Goal: Task Accomplishment & Management: Use online tool/utility

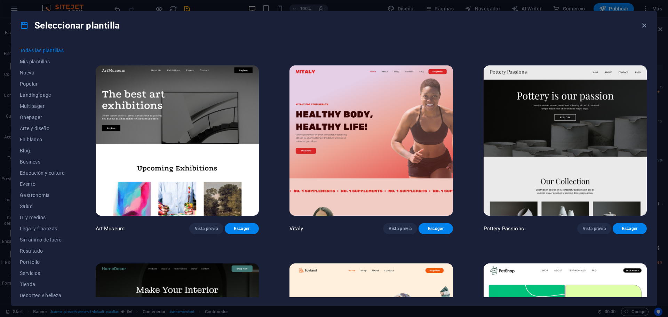
scroll to position [174, 0]
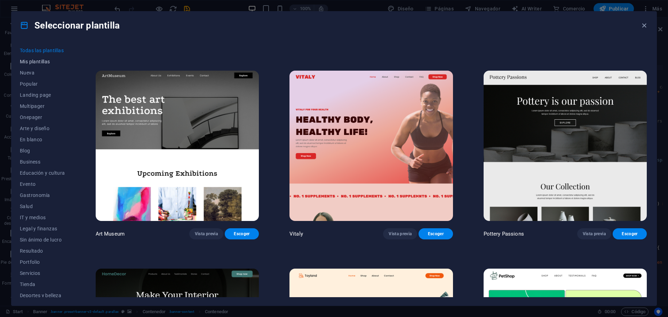
click at [49, 66] on button "Mis plantillas" at bounding box center [42, 61] width 45 height 11
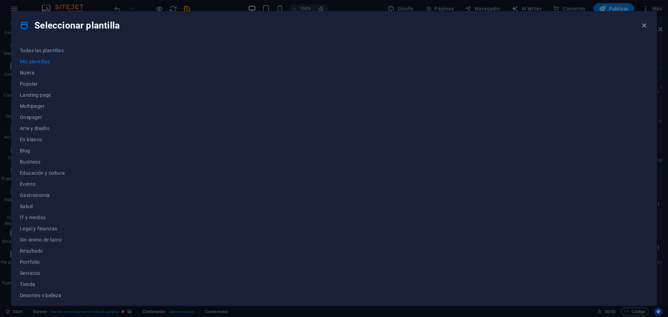
scroll to position [0, 0]
click at [38, 61] on span "Mis plantillas" at bounding box center [42, 62] width 45 height 6
click at [34, 290] on span "Wireframe" at bounding box center [42, 292] width 45 height 6
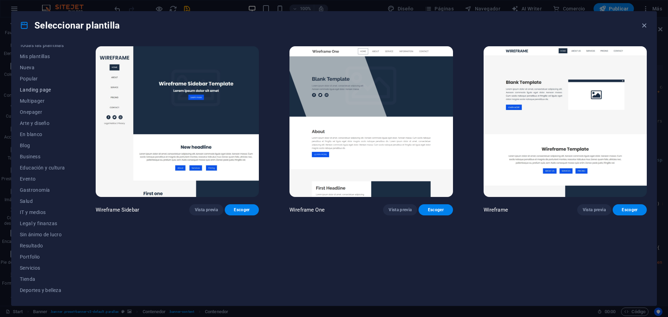
scroll to position [0, 0]
click at [38, 63] on span "Mis plantillas" at bounding box center [42, 62] width 45 height 6
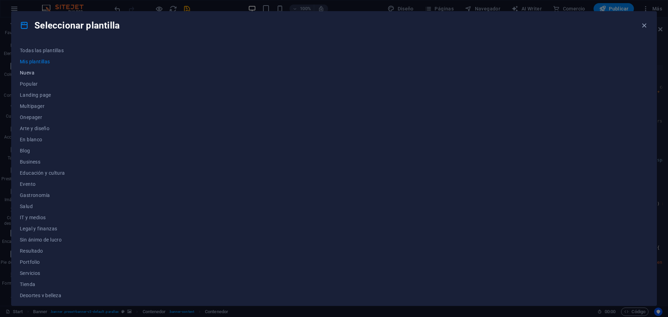
click at [33, 72] on span "Nueva" at bounding box center [42, 73] width 45 height 6
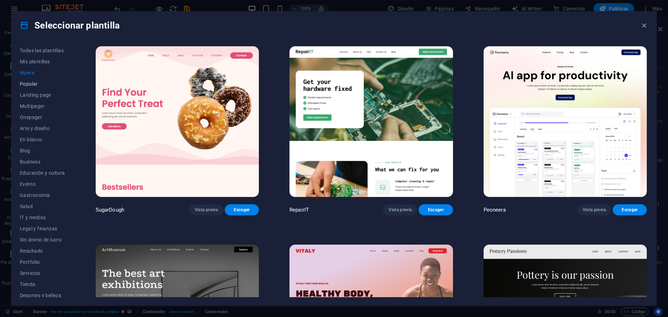
click at [27, 86] on span "Popular" at bounding box center [42, 84] width 45 height 6
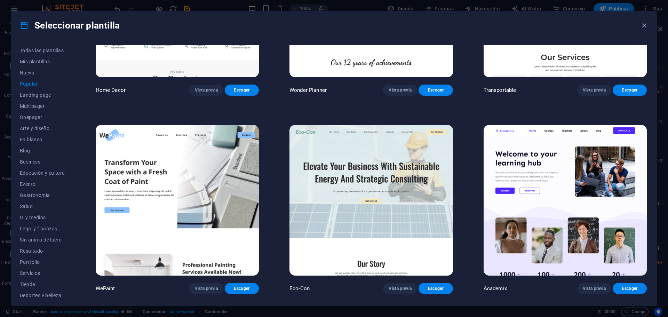
scroll to position [348, 0]
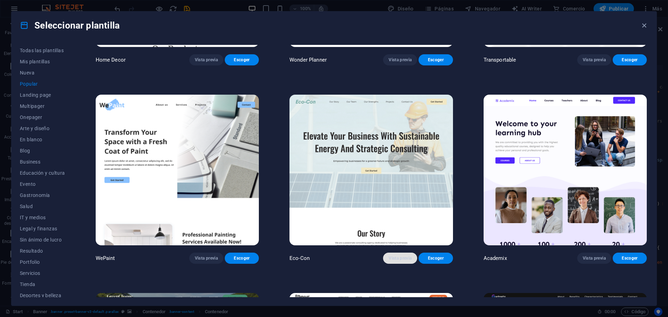
click at [401, 258] on span "Vista previa" at bounding box center [399, 258] width 23 height 6
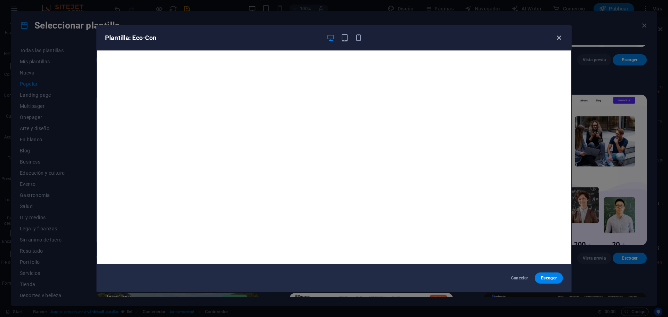
click at [561, 40] on icon "button" at bounding box center [559, 38] width 8 height 8
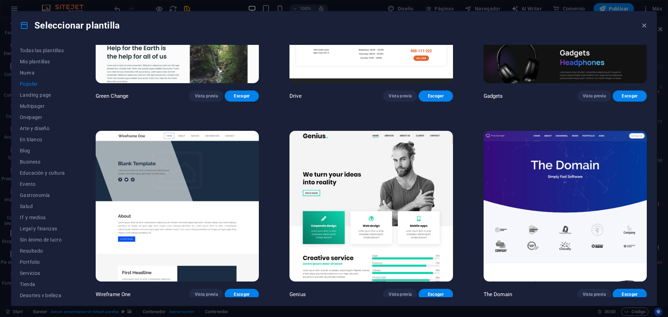
scroll to position [730, 0]
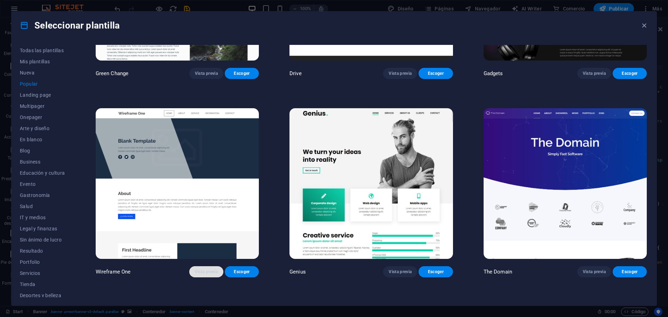
click at [206, 269] on span "Vista previa" at bounding box center [206, 272] width 23 height 6
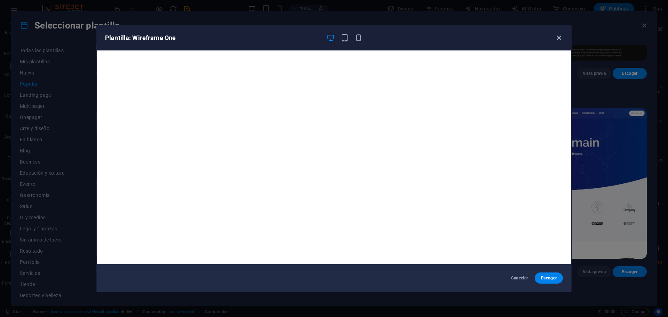
click at [558, 40] on icon "button" at bounding box center [559, 38] width 8 height 8
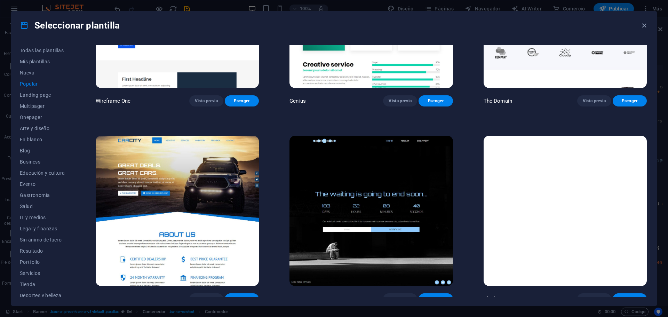
scroll to position [904, 0]
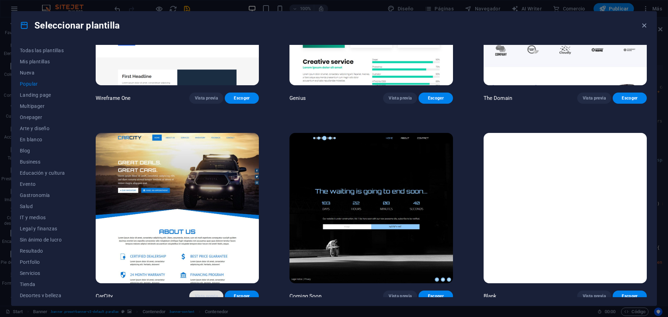
click at [206, 294] on span "Vista previa" at bounding box center [206, 296] width 23 height 6
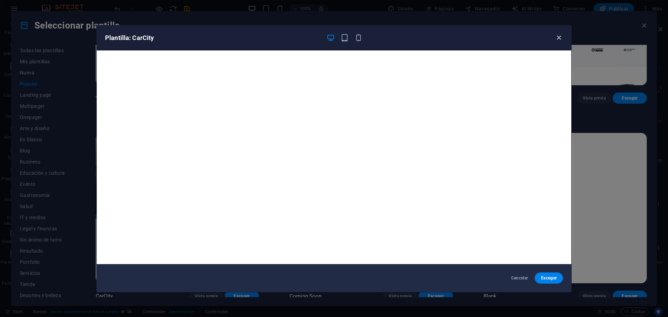
click at [562, 38] on icon "button" at bounding box center [559, 38] width 8 height 8
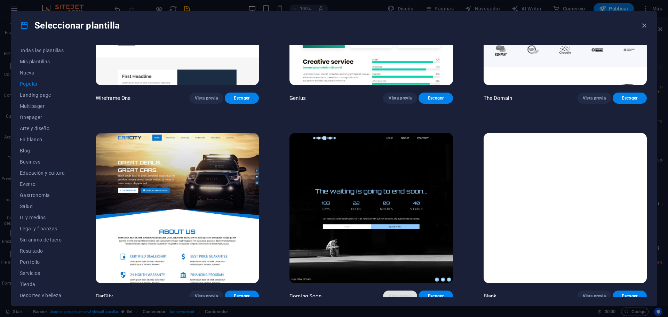
click at [403, 293] on span "Vista previa" at bounding box center [399, 296] width 23 height 6
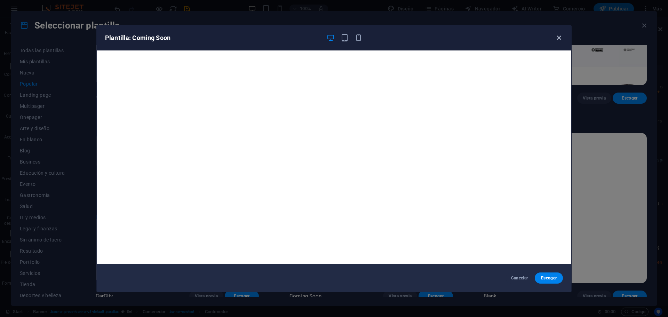
click at [557, 35] on icon "button" at bounding box center [559, 38] width 8 height 8
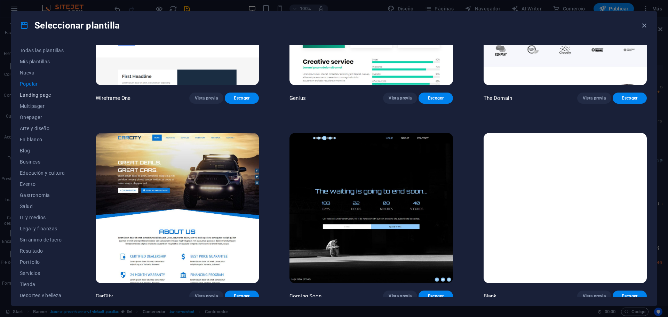
click at [40, 96] on span "Landing page" at bounding box center [42, 95] width 45 height 6
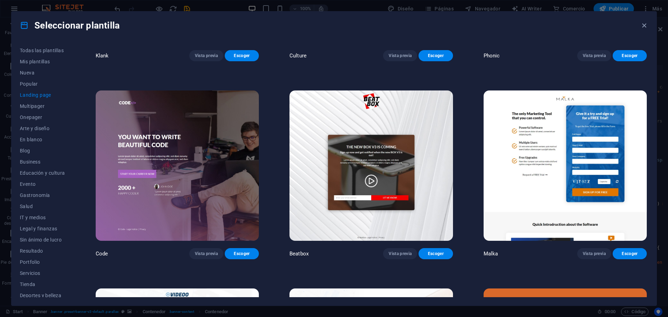
scroll to position [174, 0]
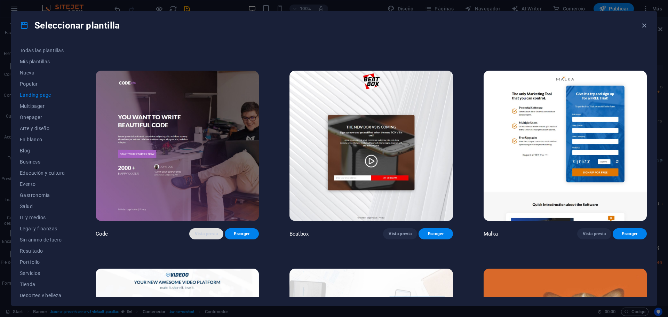
click at [215, 232] on span "Vista previa" at bounding box center [206, 234] width 23 height 6
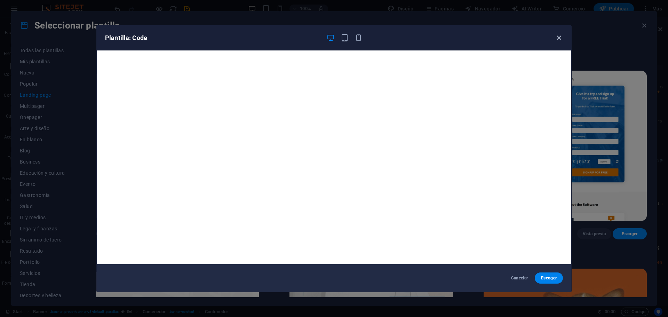
click at [556, 35] on icon "button" at bounding box center [559, 38] width 8 height 8
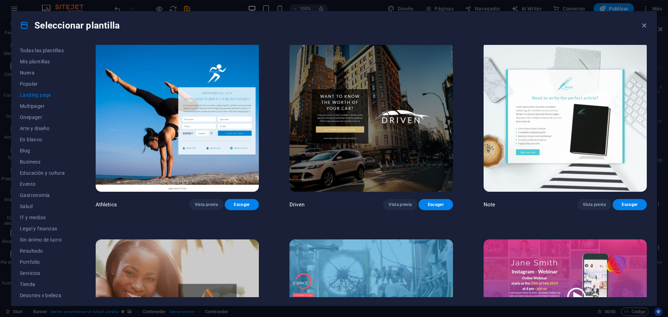
scroll to position [626, 0]
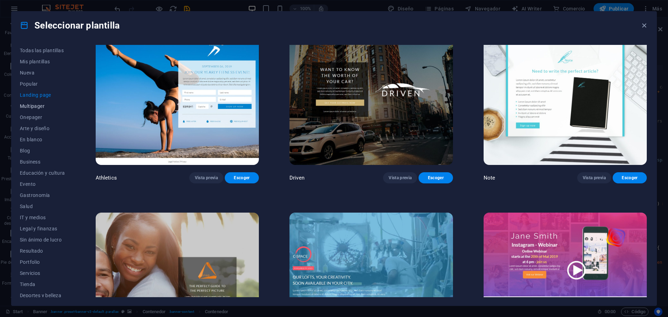
click at [43, 106] on span "Multipager" at bounding box center [42, 106] width 45 height 6
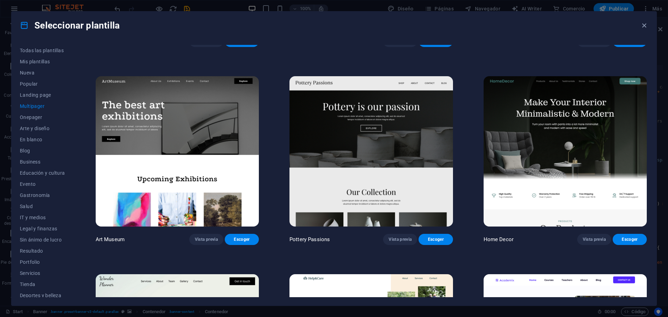
scroll to position [243, 0]
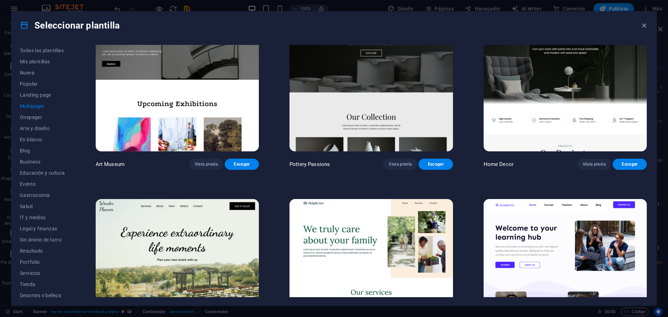
click at [39, 107] on span "Multipager" at bounding box center [42, 106] width 45 height 6
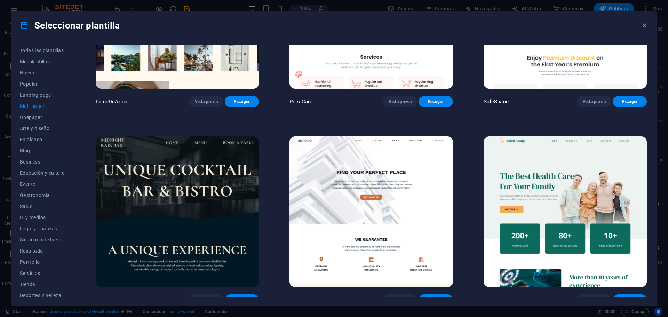
scroll to position [1113, 0]
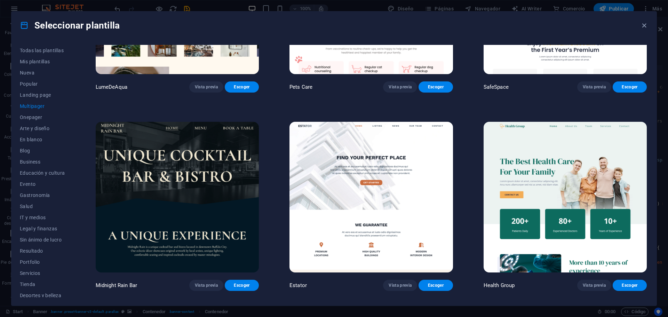
click at [398, 282] on span "Vista previa" at bounding box center [399, 285] width 23 height 6
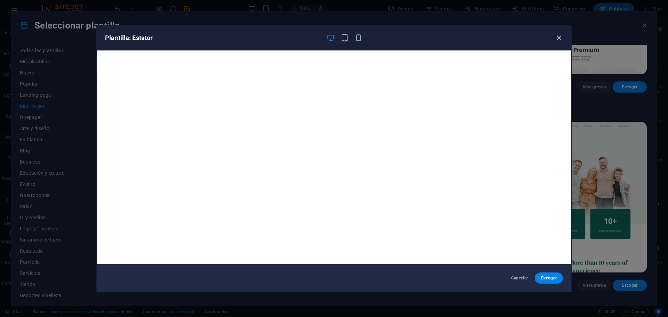
click at [558, 37] on icon "button" at bounding box center [559, 38] width 8 height 8
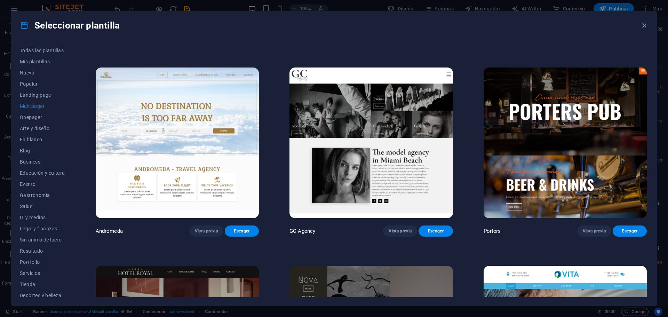
scroll to position [3721, 0]
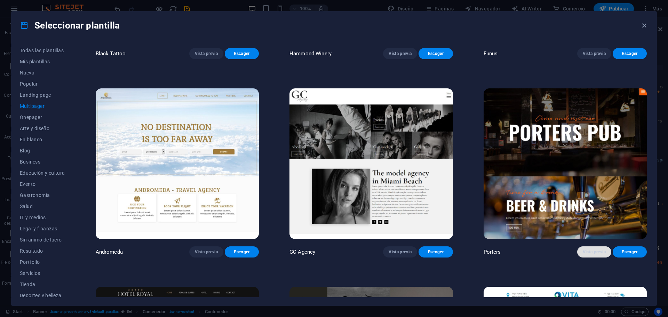
click at [597, 249] on span "Vista previa" at bounding box center [593, 252] width 23 height 6
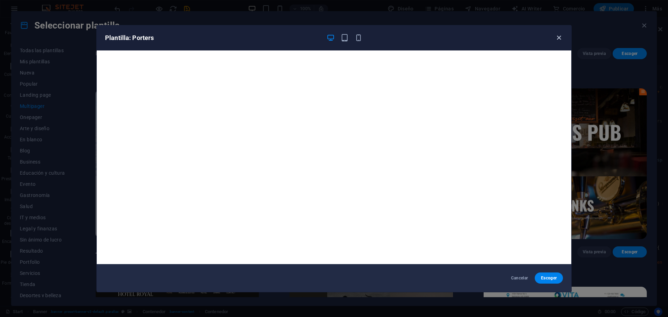
click at [557, 39] on icon "button" at bounding box center [559, 38] width 8 height 8
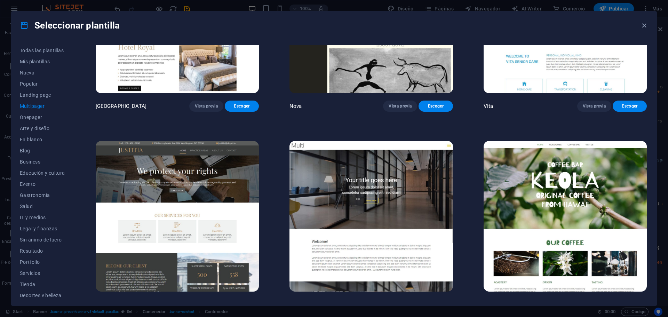
scroll to position [4068, 0]
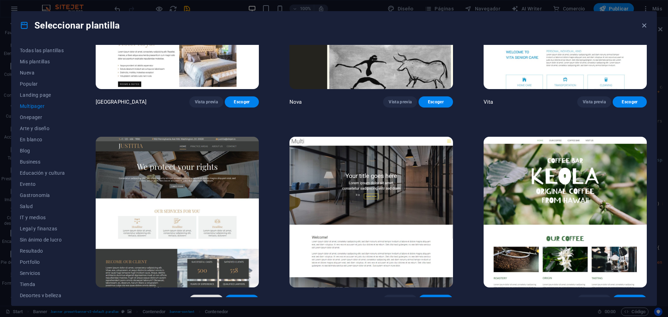
click at [198, 297] on span "Vista previa" at bounding box center [206, 300] width 23 height 6
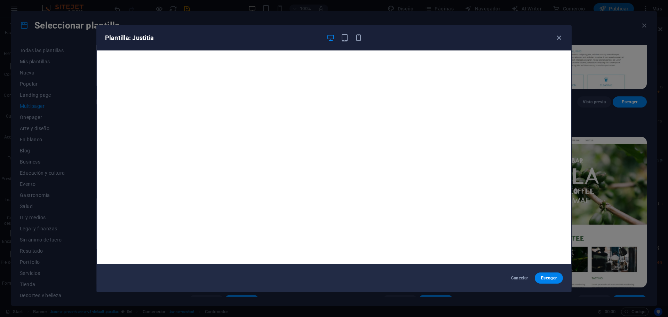
click at [371, 281] on div "Cancelar Escoger" at bounding box center [334, 278] width 474 height 28
click at [348, 267] on div "Cancelar Escoger" at bounding box center [334, 278] width 474 height 28
click at [558, 37] on icon "button" at bounding box center [559, 38] width 8 height 8
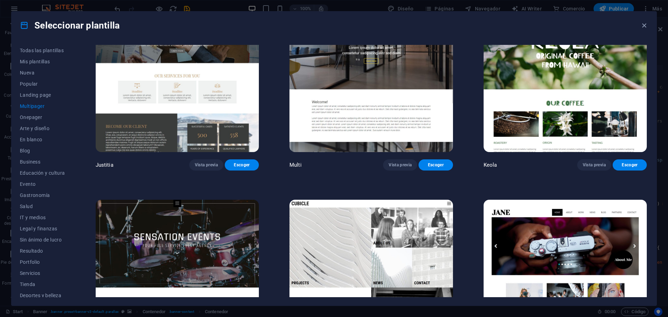
scroll to position [4208, 0]
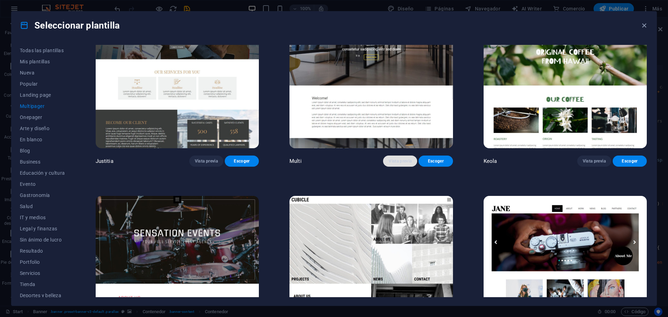
click at [396, 155] on button "Vista previa" at bounding box center [400, 160] width 34 height 11
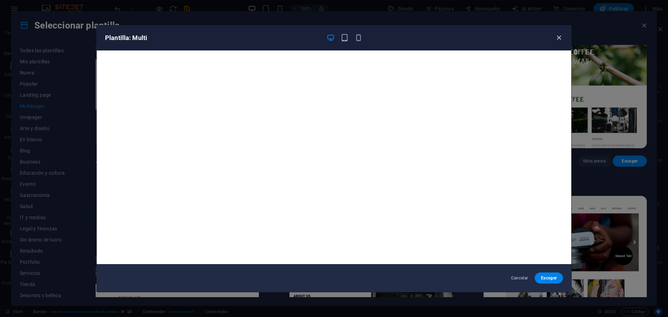
click at [558, 37] on icon "button" at bounding box center [559, 38] width 8 height 8
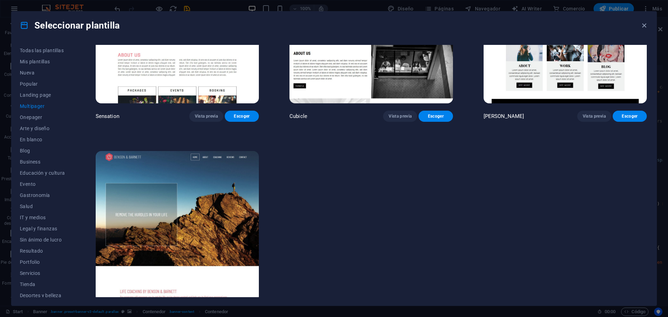
scroll to position [4454, 0]
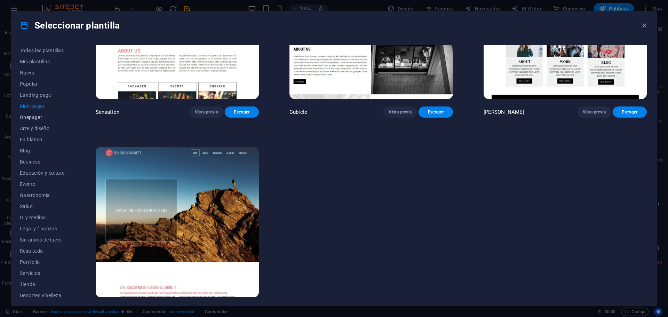
click at [35, 115] on span "Onepager" at bounding box center [42, 117] width 45 height 6
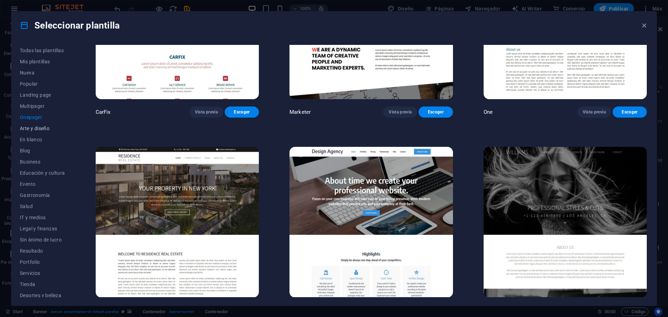
click at [48, 129] on span "Arte y diseño" at bounding box center [42, 129] width 45 height 6
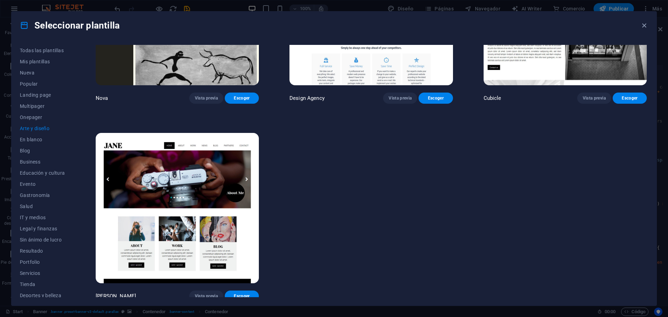
click at [47, 127] on span "Arte y diseño" at bounding box center [42, 129] width 45 height 6
click at [57, 241] on span "Sin ánimo de lucro" at bounding box center [42, 240] width 45 height 6
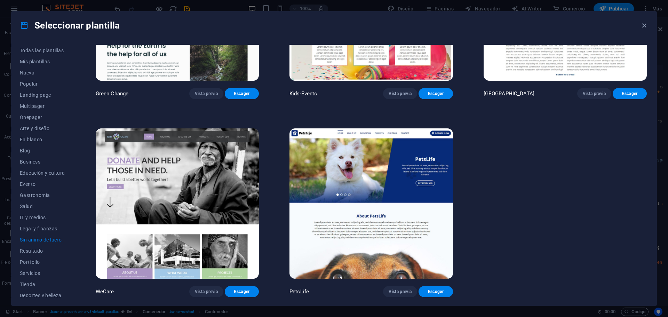
scroll to position [0, 0]
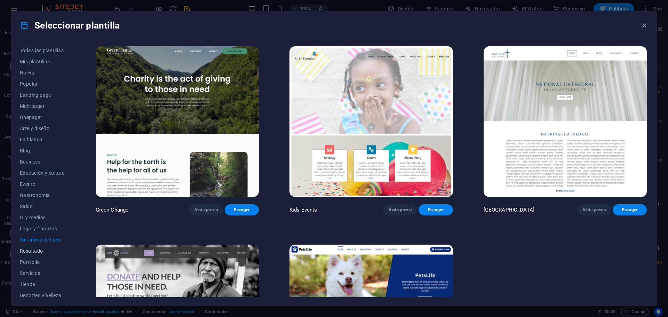
click at [41, 252] on span "Resultado" at bounding box center [42, 251] width 45 height 6
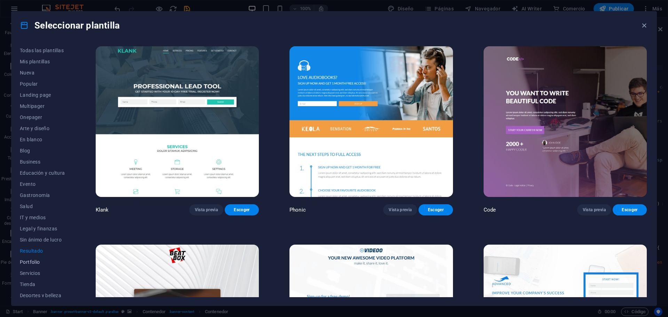
click at [41, 263] on span "Portfolio" at bounding box center [42, 262] width 45 height 6
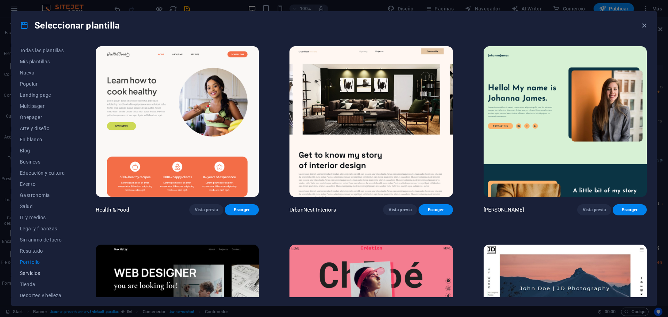
click at [37, 273] on span "Servicios" at bounding box center [42, 273] width 45 height 6
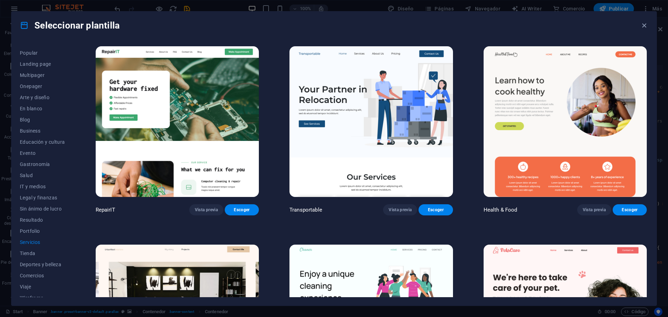
scroll to position [37, 0]
click at [45, 270] on span "Comercios" at bounding box center [42, 269] width 45 height 6
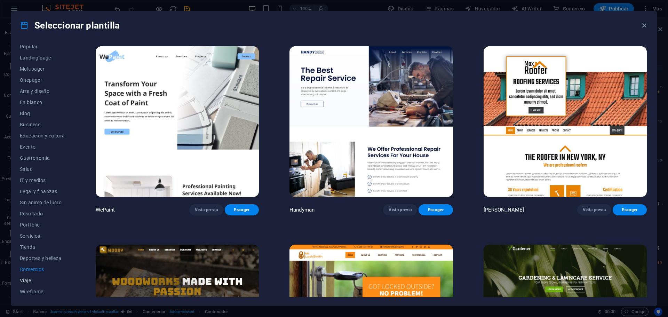
click at [28, 280] on span "Viaje" at bounding box center [42, 280] width 45 height 6
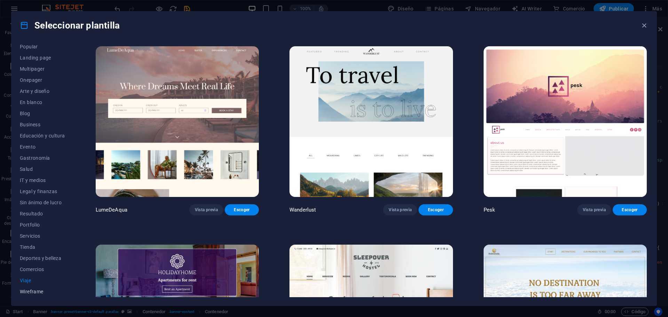
click at [31, 290] on span "Wireframe" at bounding box center [42, 292] width 45 height 6
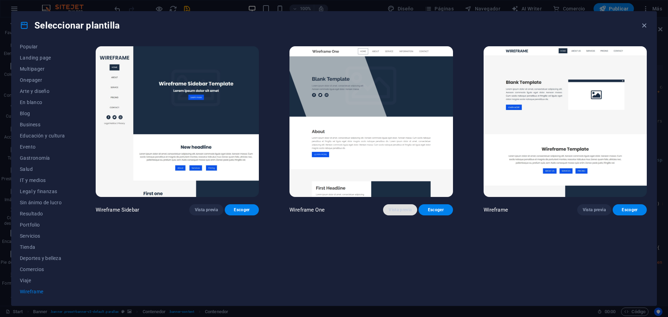
click at [404, 210] on span "Vista previa" at bounding box center [399, 210] width 23 height 6
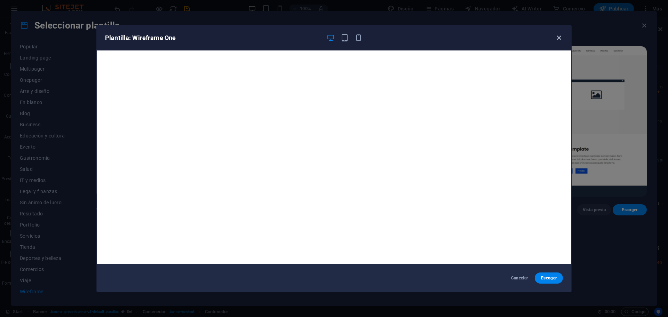
click at [560, 40] on icon "button" at bounding box center [559, 38] width 8 height 8
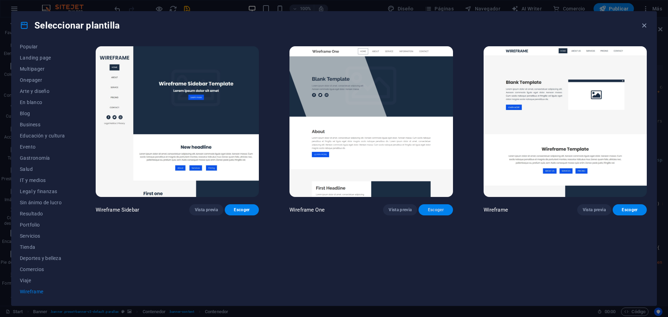
click at [432, 209] on span "Escoger" at bounding box center [435, 210] width 23 height 6
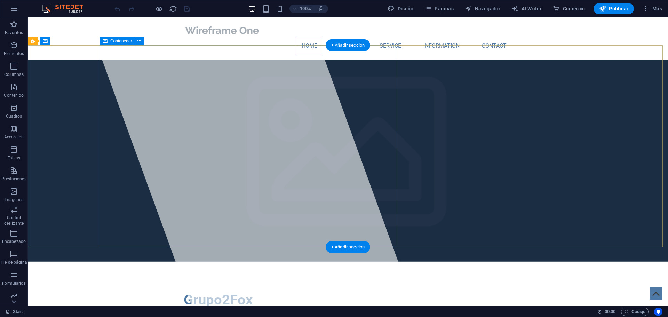
click at [212, 90] on div at bounding box center [251, 161] width 328 height 288
select select "%"
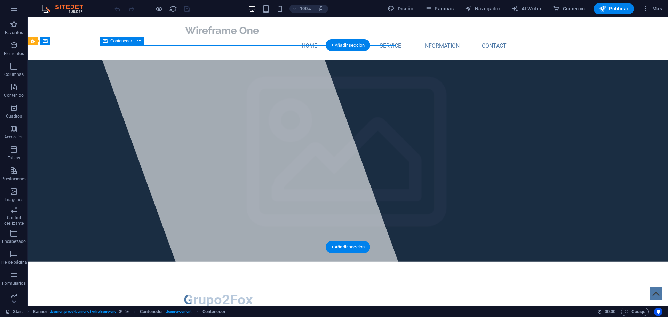
select select "px"
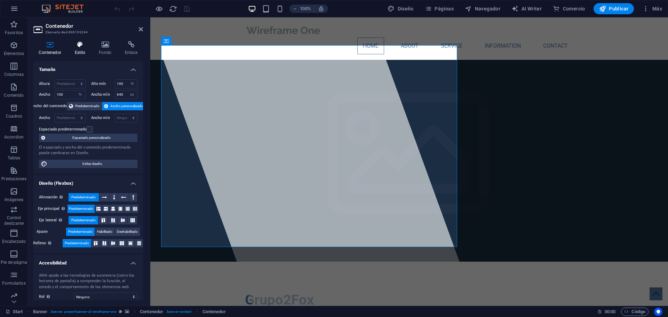
click at [79, 47] on icon at bounding box center [80, 44] width 22 height 7
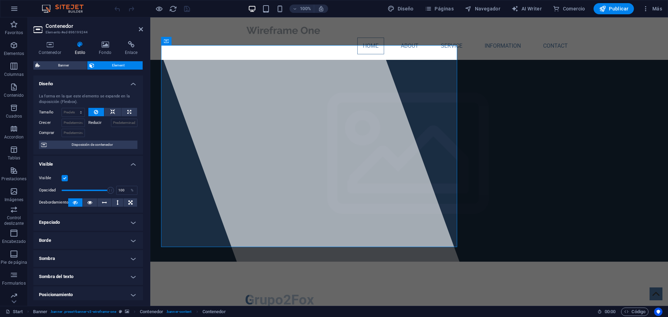
click at [80, 46] on icon at bounding box center [80, 44] width 22 height 7
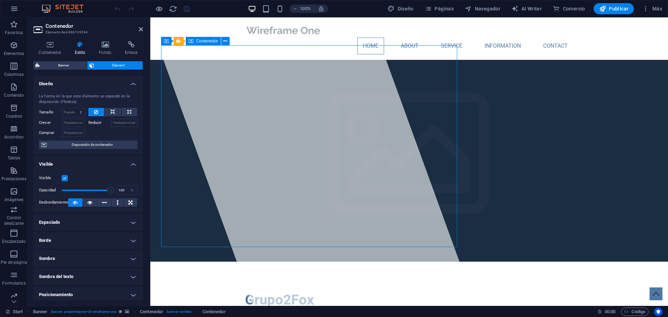
drag, startPoint x: 235, startPoint y: 83, endPoint x: 319, endPoint y: 87, distance: 83.2
click at [319, 87] on div at bounding box center [312, 161] width 328 height 288
drag, startPoint x: 336, startPoint y: 84, endPoint x: 365, endPoint y: 84, distance: 28.5
click at [365, 84] on div at bounding box center [312, 161] width 328 height 288
drag, startPoint x: 665, startPoint y: 34, endPoint x: 818, endPoint y: 33, distance: 153.0
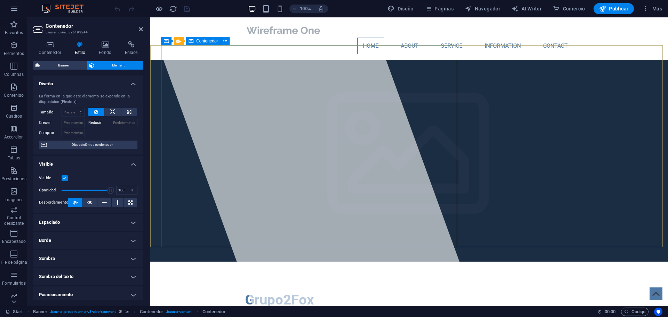
click at [292, 79] on div at bounding box center [312, 161] width 328 height 288
click at [411, 8] on span "Diseño" at bounding box center [400, 8] width 26 height 7
select select "px"
select select "400"
select select "px"
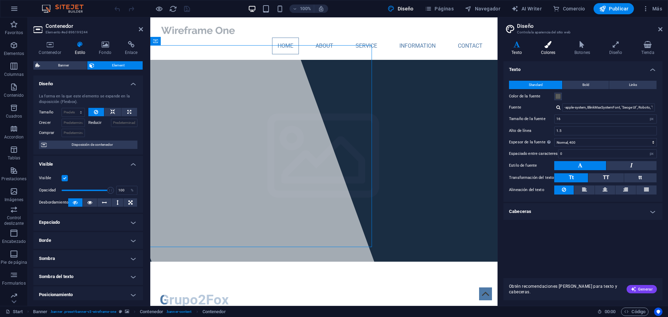
click at [550, 47] on icon at bounding box center [547, 44] width 31 height 7
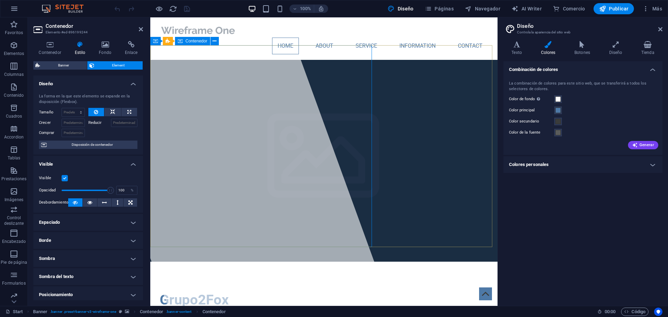
click at [302, 101] on div at bounding box center [227, 161] width 328 height 288
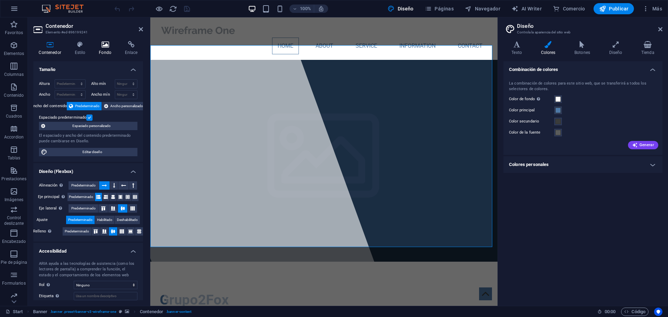
click at [111, 46] on icon at bounding box center [105, 44] width 23 height 7
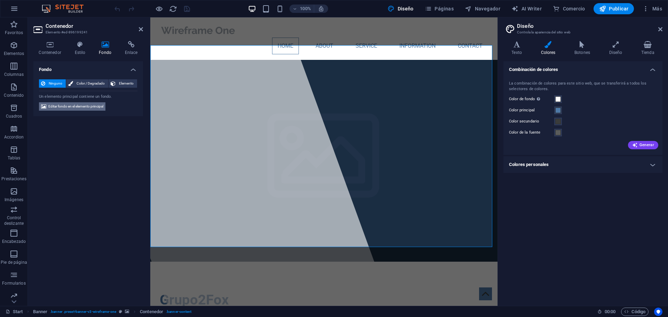
click at [92, 106] on span "Editar fondo en el elemento principal" at bounding box center [75, 106] width 55 height 8
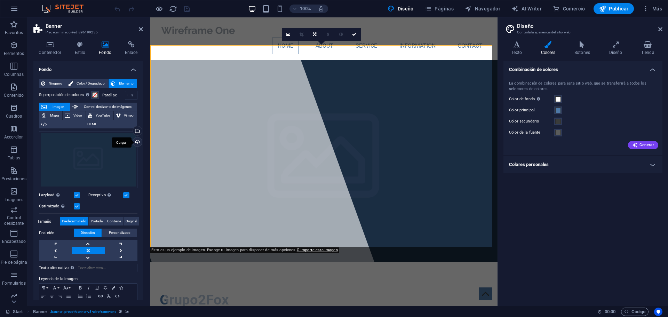
click at [137, 141] on div "Cargar" at bounding box center [136, 142] width 10 height 10
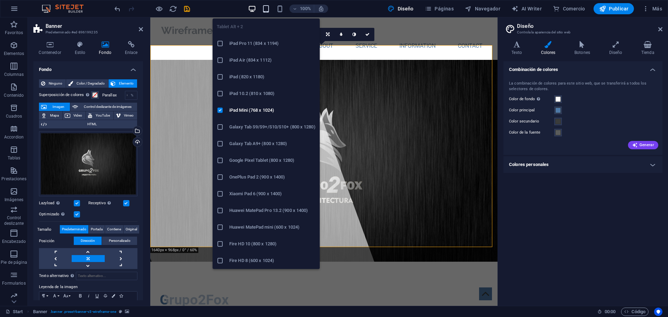
click at [267, 9] on icon "button" at bounding box center [266, 9] width 8 height 8
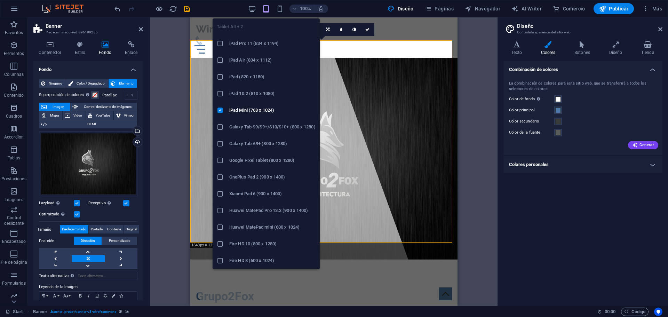
click at [267, 9] on icon "button" at bounding box center [266, 9] width 8 height 8
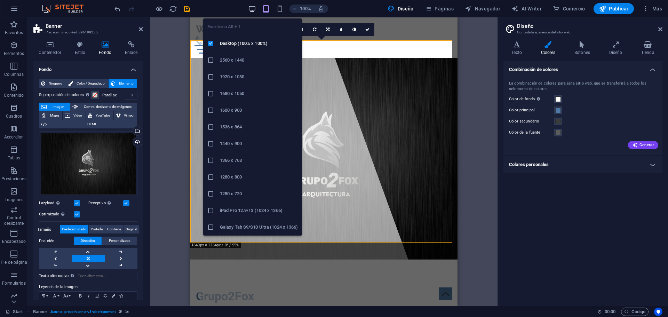
click at [252, 9] on icon "button" at bounding box center [252, 9] width 8 height 8
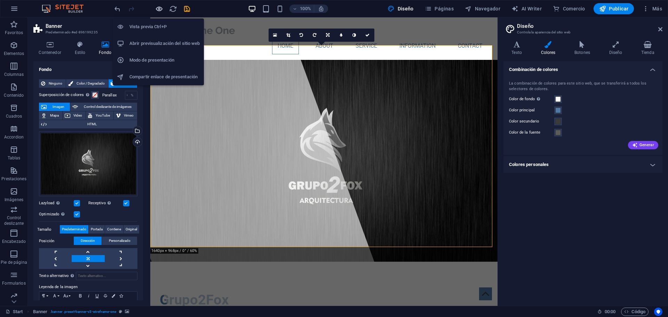
click at [163, 9] on icon "button" at bounding box center [159, 9] width 8 height 8
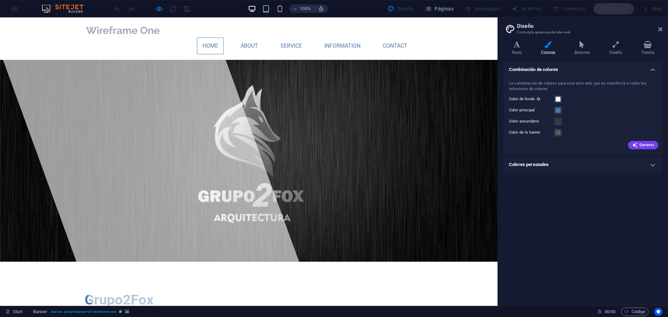
click at [147, 31] on img at bounding box center [122, 30] width 77 height 15
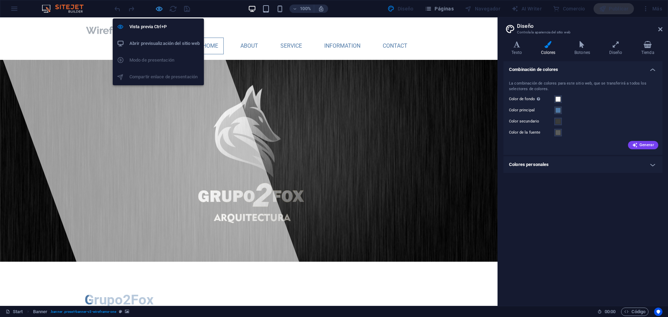
click at [160, 9] on icon "button" at bounding box center [159, 9] width 8 height 8
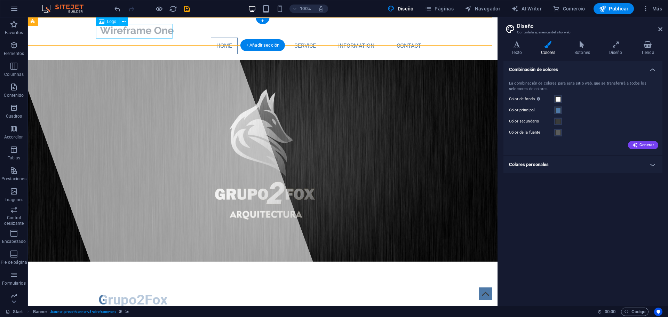
click at [139, 31] on div at bounding box center [262, 30] width 328 height 15
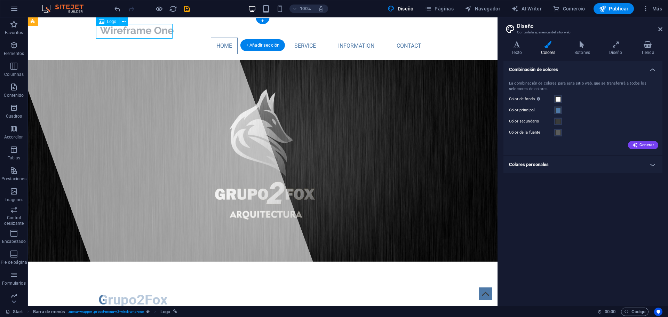
click at [139, 31] on div at bounding box center [262, 30] width 328 height 15
select select "px"
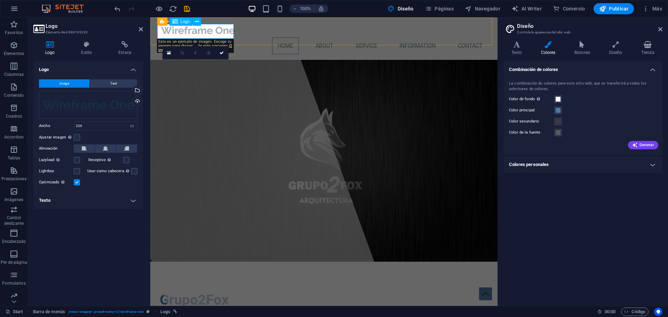
click at [215, 30] on div at bounding box center [324, 30] width 328 height 15
click at [91, 107] on div "Arrastra archivos aquí, haz clic para escoger archivos o selecciona archivos de…" at bounding box center [88, 105] width 98 height 28
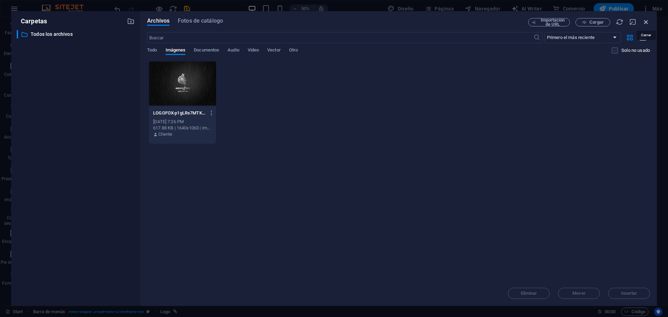
click at [647, 21] on icon "button" at bounding box center [646, 22] width 8 height 8
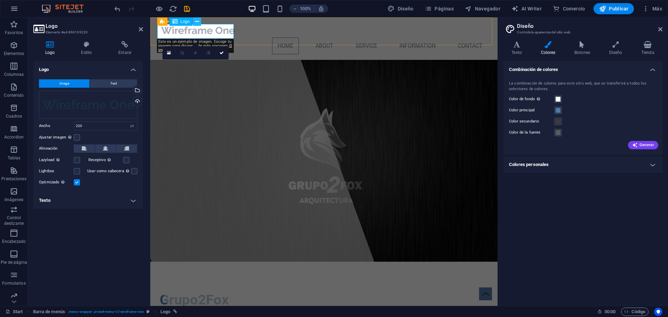
click at [195, 22] on icon at bounding box center [197, 21] width 4 height 7
click at [349, 10] on div "100% Diseño Páginas Navegador AI Writer Comercio Publicar Más" at bounding box center [389, 8] width 552 height 11
click at [137, 199] on h4 "Texto" at bounding box center [88, 200] width 110 height 17
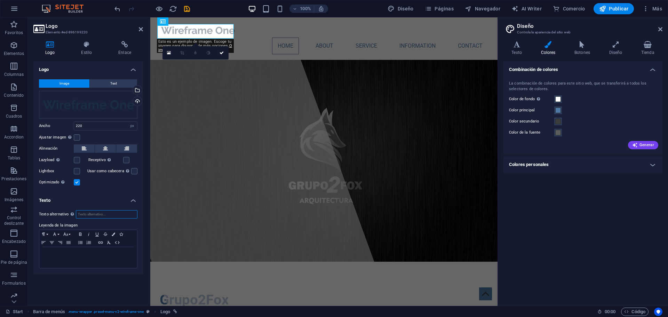
click at [118, 214] on input "Texto alternativo El texto alternativo es usado por aquellos dispositivos que n…" at bounding box center [107, 214] width 62 height 8
type input "Grupo2Fox"
click at [129, 29] on h2 "Logo" at bounding box center [94, 26] width 97 height 6
click at [244, 38] on nav "Home About Service Information Contact" at bounding box center [324, 46] width 328 height 17
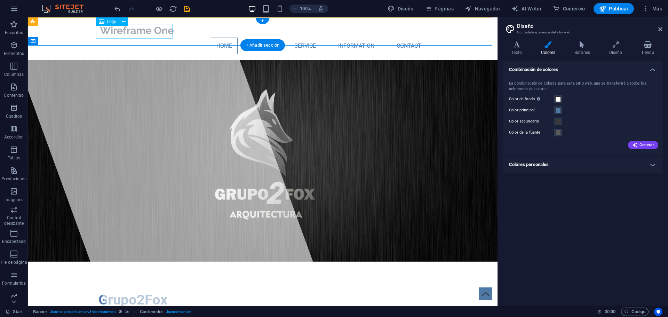
click at [163, 34] on div at bounding box center [262, 30] width 328 height 15
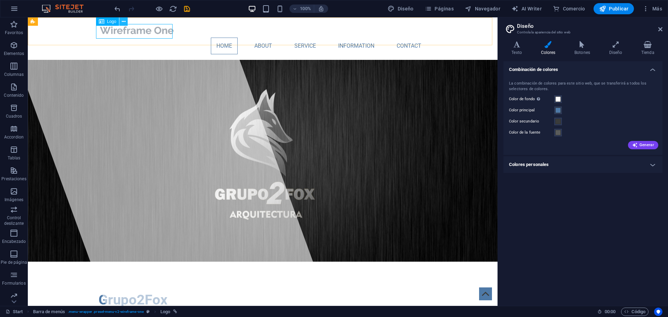
click at [124, 23] on icon at bounding box center [124, 21] width 4 height 7
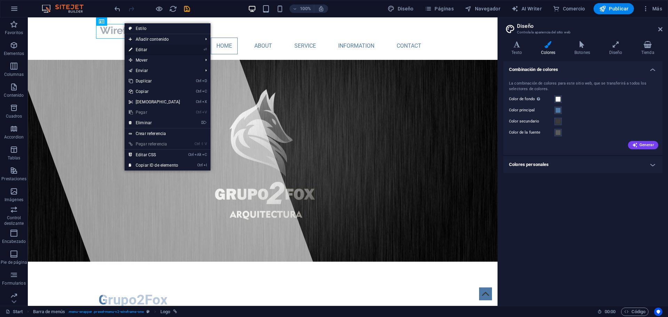
click at [139, 47] on link "⏎ Editar" at bounding box center [154, 50] width 60 height 10
select select "px"
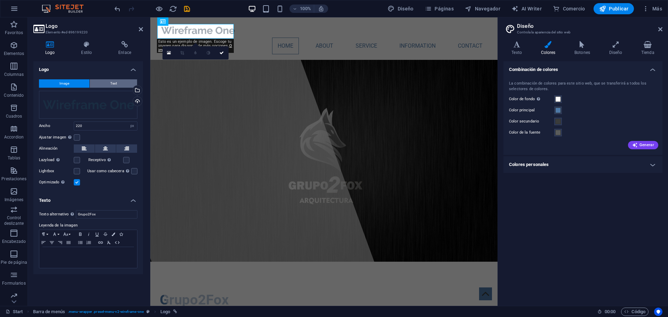
click at [125, 82] on button "Text" at bounding box center [113, 83] width 47 height 8
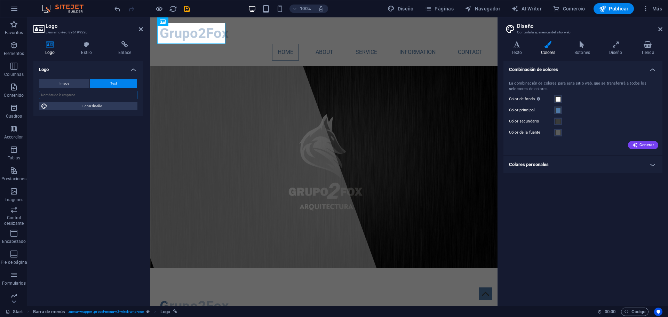
click at [103, 93] on input "text" at bounding box center [88, 95] width 98 height 8
click at [88, 51] on h4 "Estilo" at bounding box center [87, 48] width 37 height 15
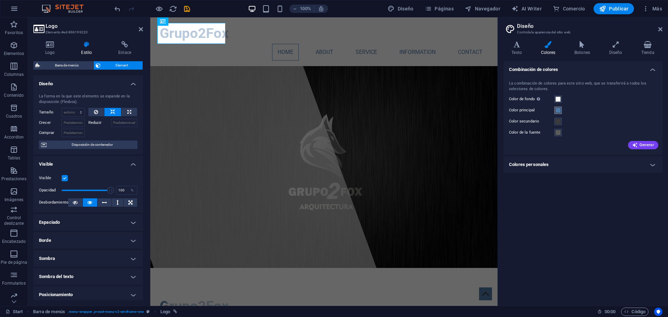
click at [557, 110] on span at bounding box center [558, 110] width 6 height 6
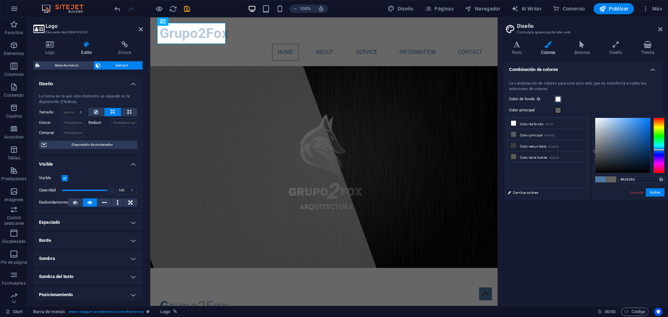
drag, startPoint x: 600, startPoint y: 151, endPoint x: 594, endPoint y: 151, distance: 6.3
click at [595, 151] on div at bounding box center [622, 145] width 55 height 55
drag, startPoint x: 597, startPoint y: 147, endPoint x: 596, endPoint y: 143, distance: 3.9
click at [596, 143] on div at bounding box center [622, 145] width 55 height 55
type input "#878787"
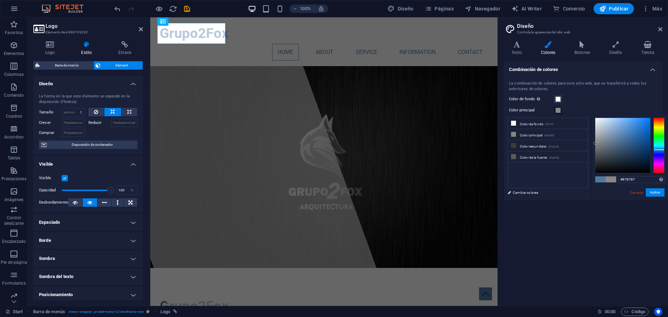
click at [594, 143] on div at bounding box center [594, 143] width 2 height 2
click at [652, 192] on button "Aplicar" at bounding box center [654, 192] width 19 height 8
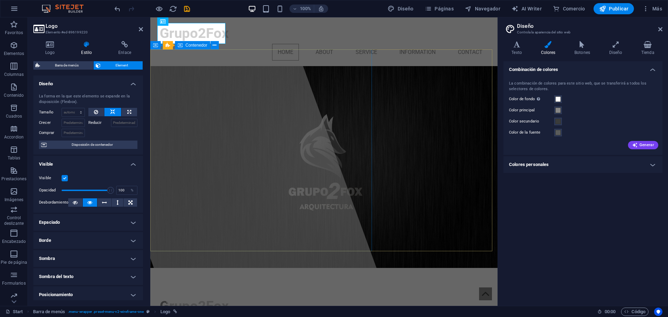
click at [232, 75] on div at bounding box center [227, 161] width 328 height 288
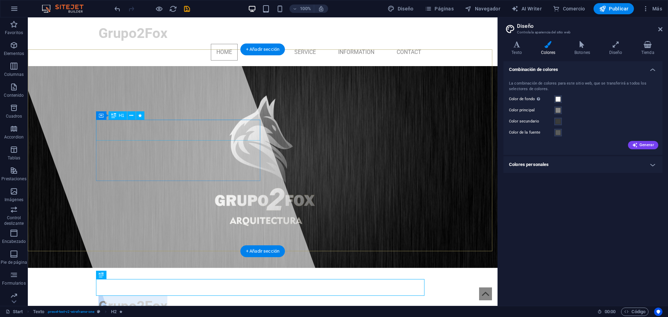
drag, startPoint x: 164, startPoint y: 130, endPoint x: 97, endPoint y: 130, distance: 66.4
click at [98, 298] on span "Grupo2Fox" at bounding box center [132, 306] width 69 height 16
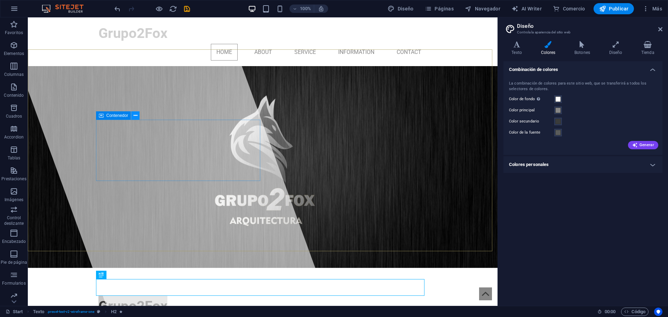
click at [136, 117] on icon at bounding box center [136, 115] width 4 height 7
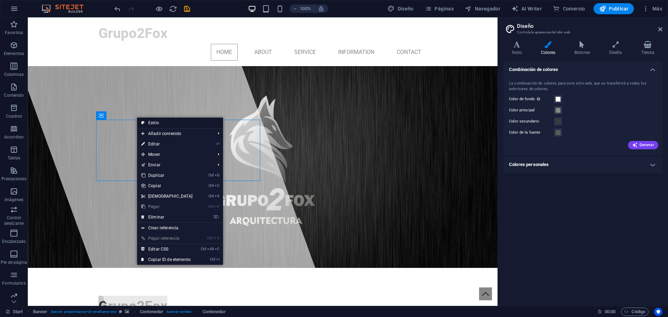
click at [155, 123] on link "Estilo" at bounding box center [180, 123] width 86 height 10
select select "px"
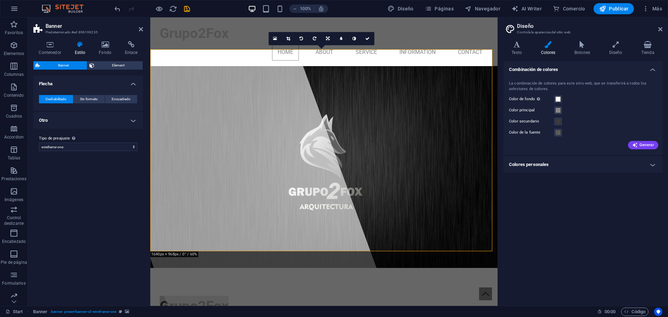
click at [81, 121] on h4 "Otro" at bounding box center [88, 120] width 110 height 17
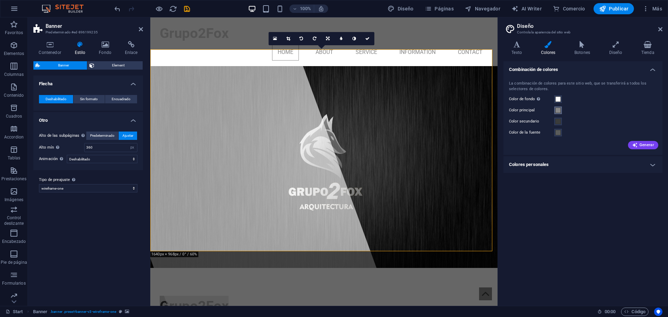
click at [557, 111] on span at bounding box center [558, 110] width 6 height 6
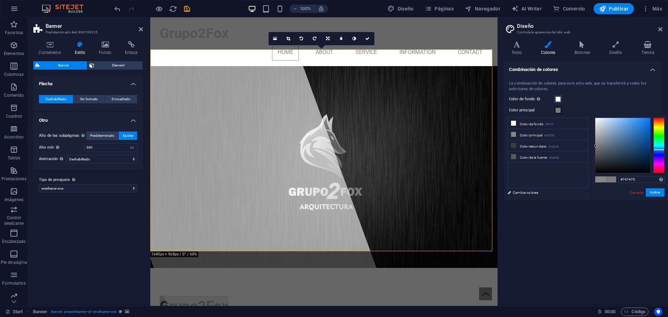
drag, startPoint x: 595, startPoint y: 143, endPoint x: 595, endPoint y: 147, distance: 3.8
click at [595, 147] on div at bounding box center [595, 145] width 2 height 2
drag, startPoint x: 595, startPoint y: 148, endPoint x: 594, endPoint y: 138, distance: 9.8
click at [594, 138] on div "#3d3d3e Formatos soportados #0852ed rgb(8, 82, 237) rgba(8, 82, 237, 90%) hsv(2…" at bounding box center [629, 207] width 77 height 187
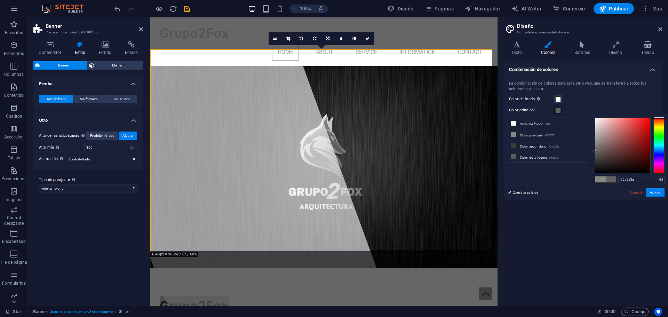
type input "#585858"
drag, startPoint x: 594, startPoint y: 139, endPoint x: 595, endPoint y: 153, distance: 14.6
click at [595, 153] on div at bounding box center [594, 153] width 2 height 2
click at [654, 194] on button "Aplicar" at bounding box center [654, 192] width 19 height 8
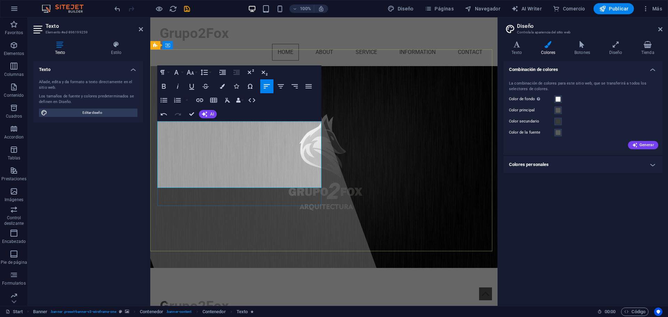
scroll to position [2485, 1]
drag, startPoint x: 303, startPoint y: 126, endPoint x: 133, endPoint y: 124, distance: 169.7
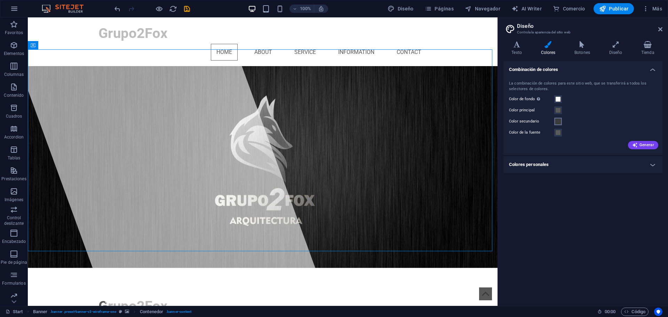
click at [558, 122] on span at bounding box center [558, 122] width 6 height 6
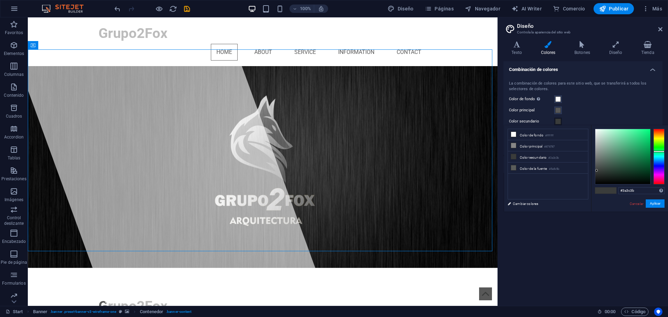
click at [558, 122] on span at bounding box center [558, 122] width 6 height 6
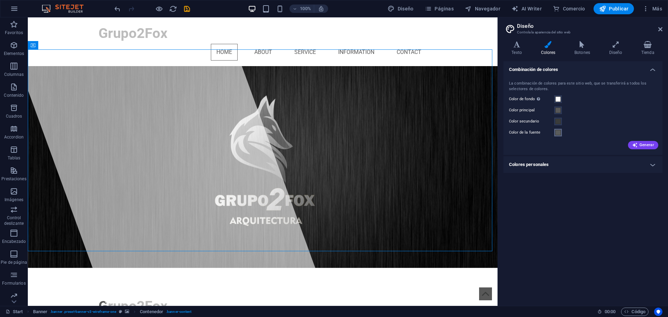
click at [557, 133] on span at bounding box center [558, 133] width 6 height 6
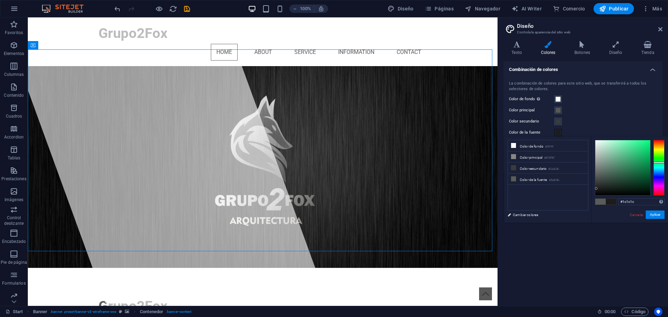
drag, startPoint x: 595, startPoint y: 172, endPoint x: 596, endPoint y: 188, distance: 16.0
click at [596, 188] on div at bounding box center [622, 167] width 55 height 55
type input "#232121"
click at [597, 187] on div at bounding box center [597, 187] width 2 height 2
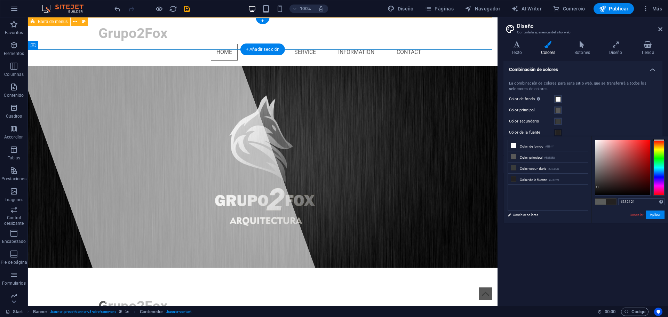
click at [468, 37] on div "Grupo2Fox Home About Service Information Contact" at bounding box center [262, 41] width 469 height 49
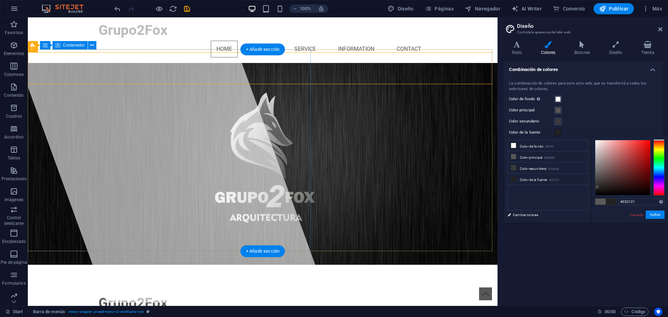
scroll to position [0, 0]
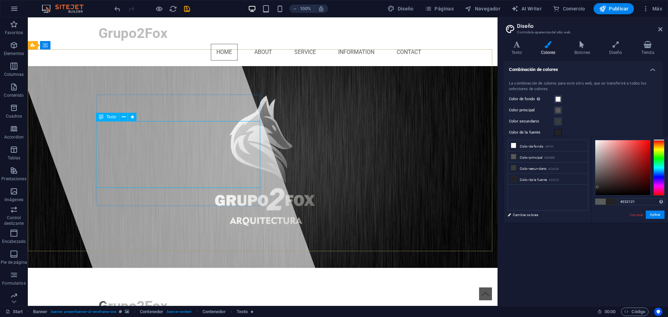
click at [107, 117] on span "Texto" at bounding box center [111, 117] width 10 height 4
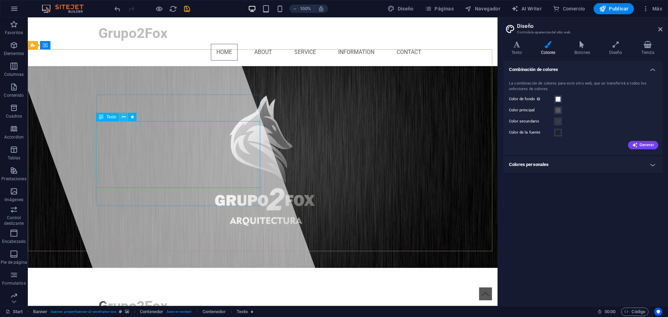
click at [126, 118] on button at bounding box center [123, 117] width 8 height 8
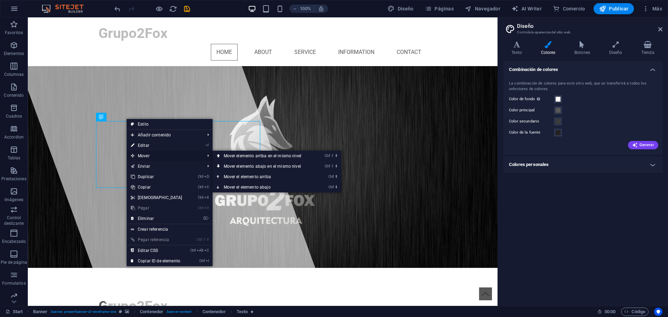
click at [154, 154] on span "Mover" at bounding box center [164, 156] width 75 height 10
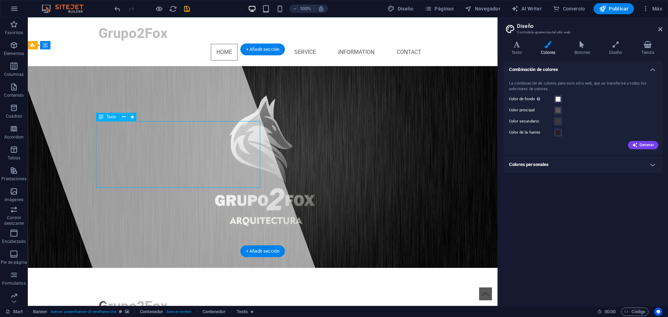
drag, startPoint x: 131, startPoint y: 124, endPoint x: 124, endPoint y: 124, distance: 7.7
drag, startPoint x: 141, startPoint y: 122, endPoint x: 101, endPoint y: 148, distance: 48.0
click at [136, 316] on div at bounding box center [262, 319] width 328 height 6
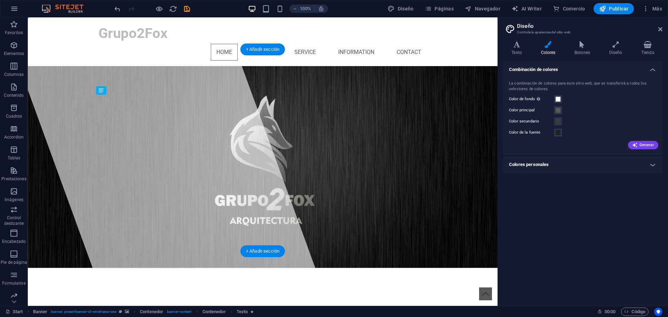
drag, startPoint x: 149, startPoint y: 136, endPoint x: 149, endPoint y: 155, distance: 19.8
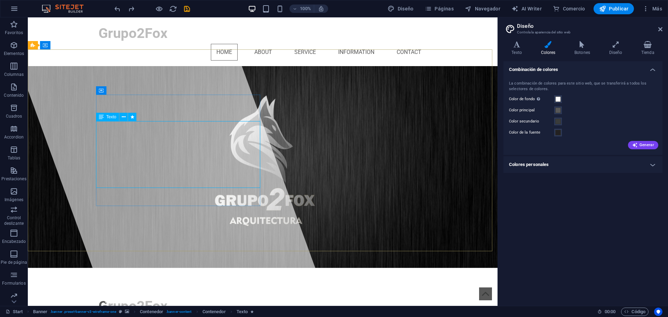
click at [101, 117] on icon at bounding box center [101, 117] width 5 height 8
click at [114, 117] on span "Texto" at bounding box center [111, 117] width 10 height 4
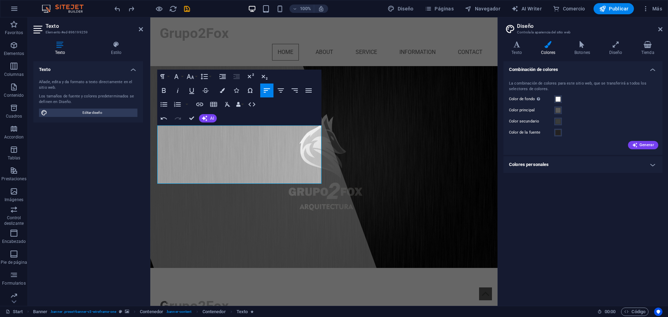
drag, startPoint x: 274, startPoint y: 180, endPoint x: 148, endPoint y: 122, distance: 138.2
click at [148, 122] on div "Texto Estilo Texto Añade, edita y da formato a texto directamente en el sitio w…" at bounding box center [88, 170] width 121 height 270
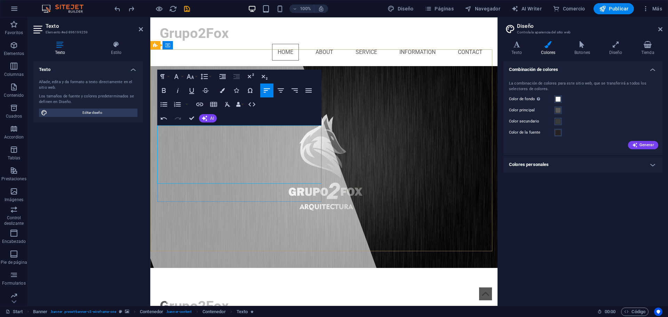
click at [196, 78] on button "Font Size" at bounding box center [191, 77] width 13 height 14
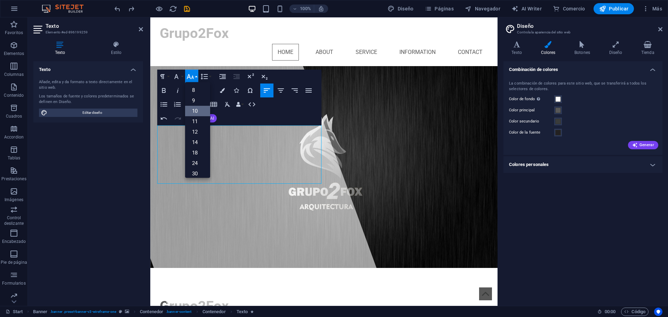
click at [199, 111] on link "10" at bounding box center [197, 111] width 25 height 10
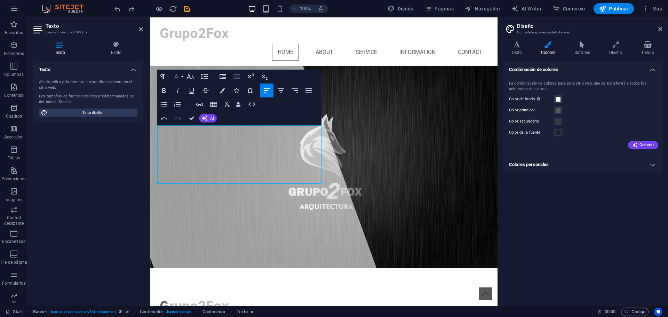
click at [182, 78] on button "Font Family" at bounding box center [177, 77] width 13 height 14
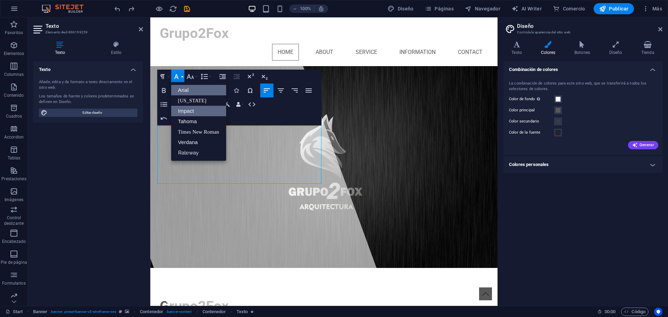
click at [188, 110] on link "Impact" at bounding box center [198, 111] width 55 height 10
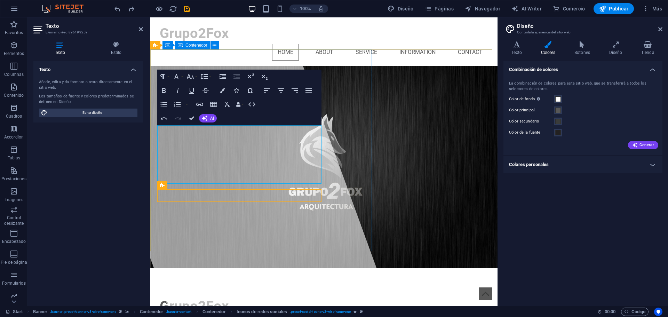
click at [382, 217] on div at bounding box center [227, 161] width 328 height 288
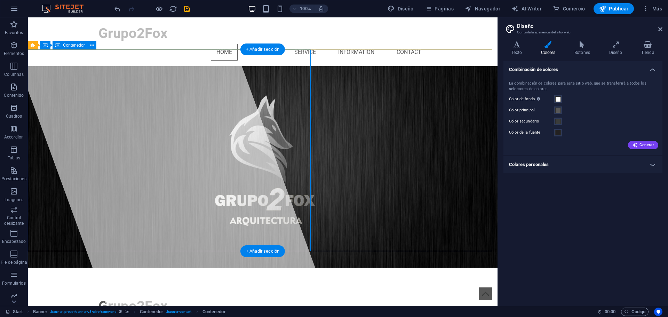
click at [74, 116] on div at bounding box center [165, 161] width 328 height 288
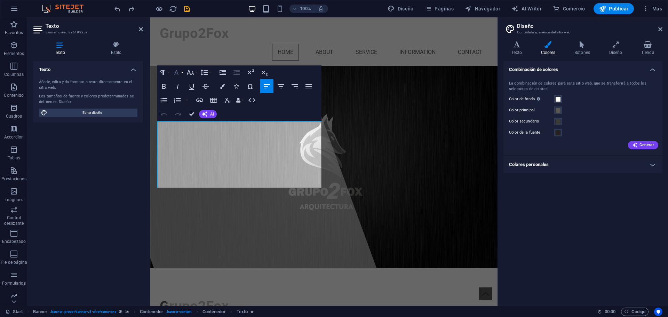
click at [182, 72] on button "Font Family" at bounding box center [177, 72] width 13 height 14
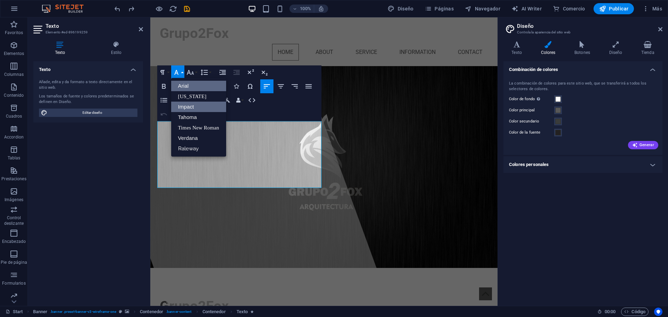
click at [187, 105] on link "Impact" at bounding box center [198, 107] width 55 height 10
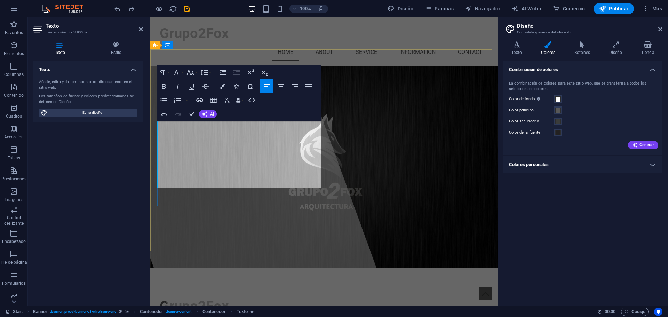
drag, startPoint x: 273, startPoint y: 184, endPoint x: 158, endPoint y: 132, distance: 125.9
click at [183, 73] on button "Font Family" at bounding box center [177, 72] width 13 height 14
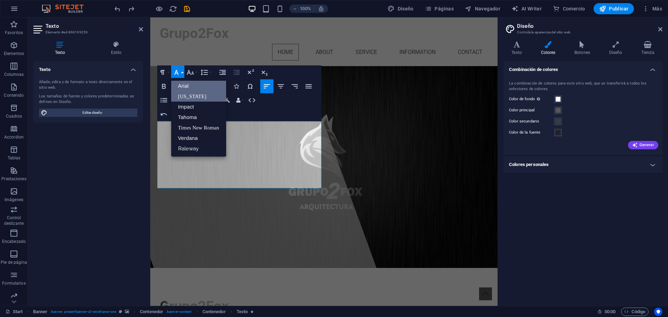
click at [202, 94] on link "[US_STATE]" at bounding box center [198, 96] width 55 height 10
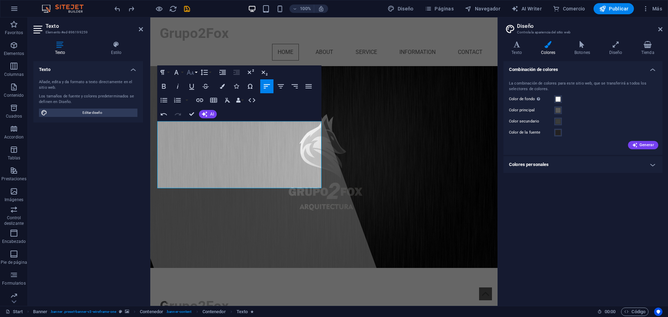
click at [195, 73] on button "Font Size" at bounding box center [191, 72] width 13 height 14
click at [198, 138] on link "14" at bounding box center [197, 138] width 25 height 10
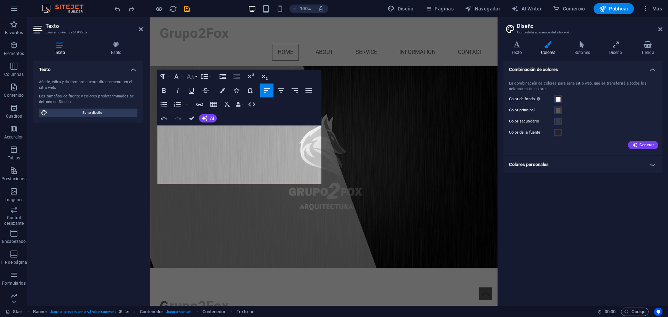
click at [196, 79] on button "Font Size" at bounding box center [191, 77] width 13 height 14
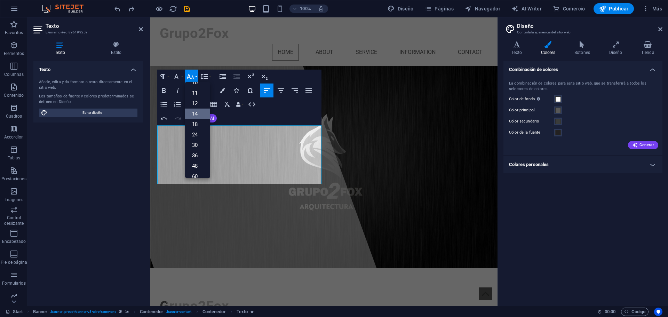
scroll to position [25, 0]
click at [200, 107] on link "12" at bounding box center [197, 107] width 25 height 10
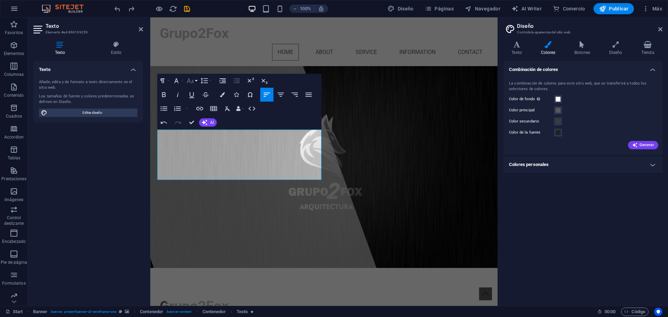
click at [197, 83] on button "Font Size" at bounding box center [191, 81] width 13 height 14
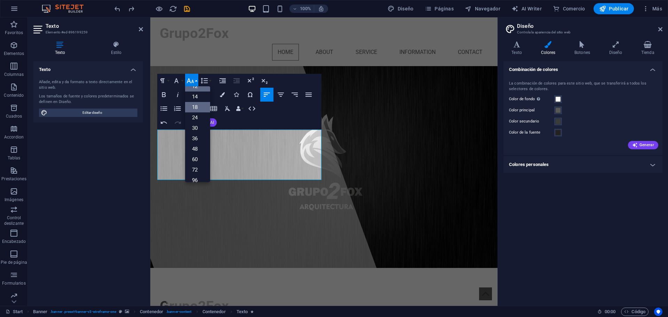
click at [197, 105] on link "18" at bounding box center [197, 107] width 25 height 10
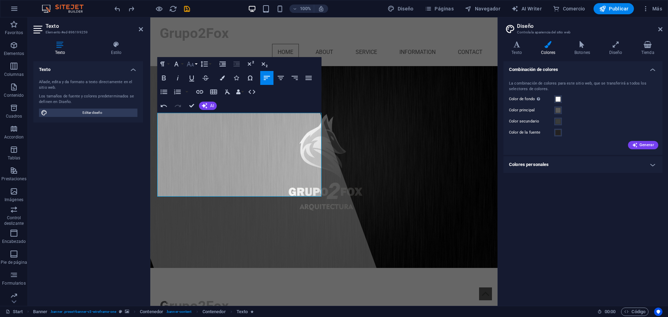
click at [195, 67] on button "Font Size" at bounding box center [191, 64] width 13 height 14
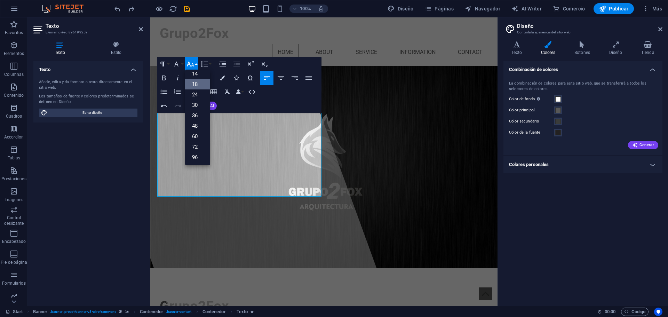
scroll to position [56, 0]
click at [199, 74] on link "14" at bounding box center [197, 74] width 25 height 10
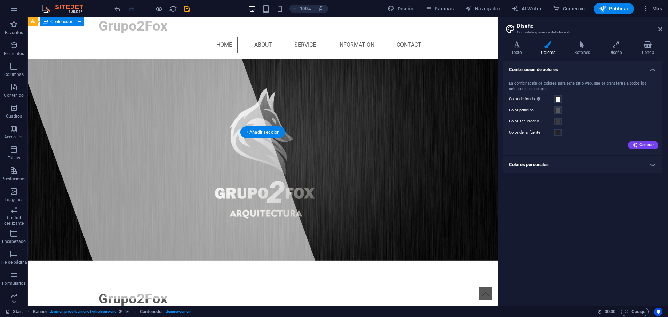
scroll to position [0, 0]
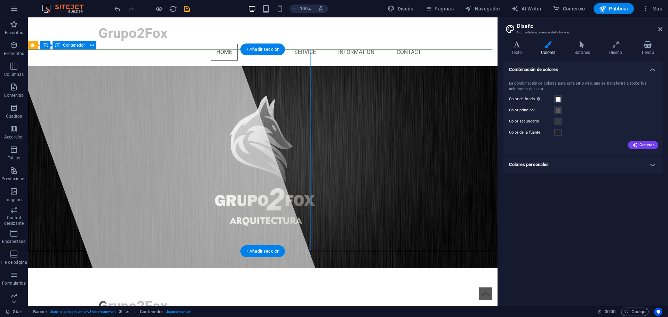
click at [155, 240] on div at bounding box center [165, 161] width 328 height 288
drag, startPoint x: 303, startPoint y: 207, endPoint x: 450, endPoint y: 207, distance: 146.4
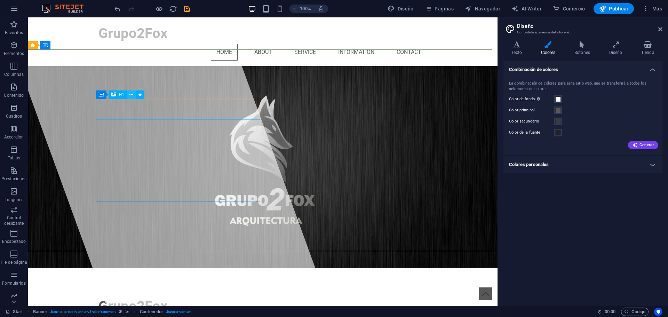
click at [133, 94] on icon at bounding box center [131, 94] width 4 height 7
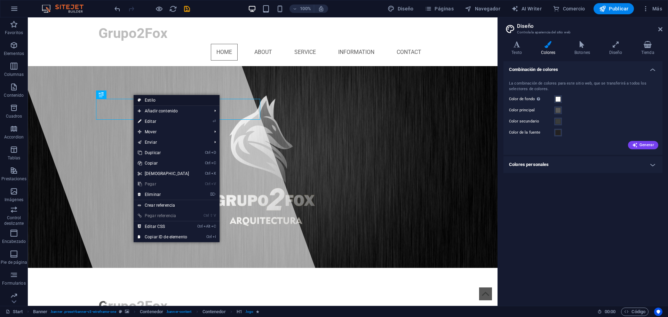
click at [158, 98] on link "Estilo" at bounding box center [177, 100] width 86 height 10
select select "px"
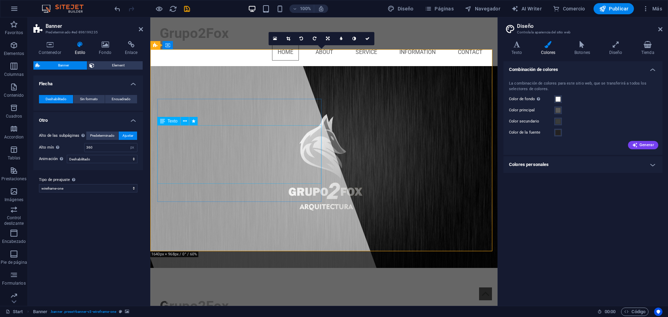
click at [288, 38] on icon at bounding box center [288, 39] width 4 height 4
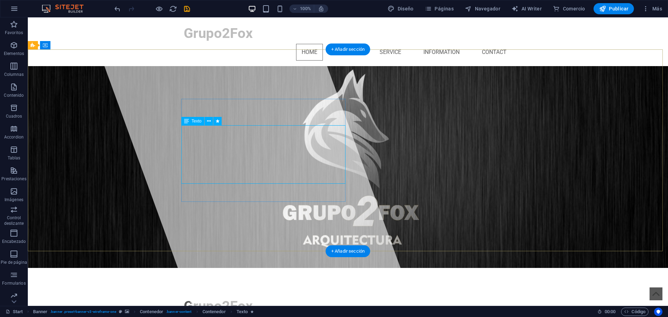
click at [195, 121] on span "Texto" at bounding box center [197, 121] width 10 height 4
click at [208, 121] on icon at bounding box center [209, 121] width 4 height 7
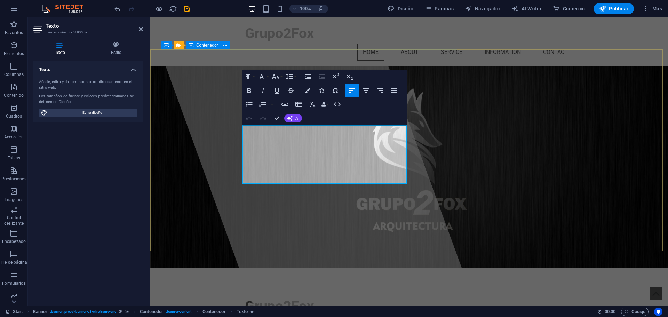
drag, startPoint x: 340, startPoint y: 178, endPoint x: 241, endPoint y: 134, distance: 108.5
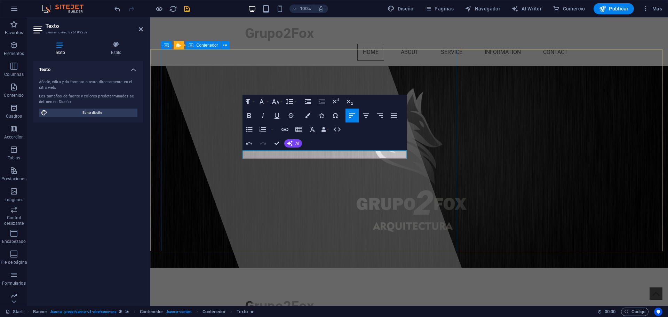
click at [307, 185] on div at bounding box center [312, 161] width 328 height 288
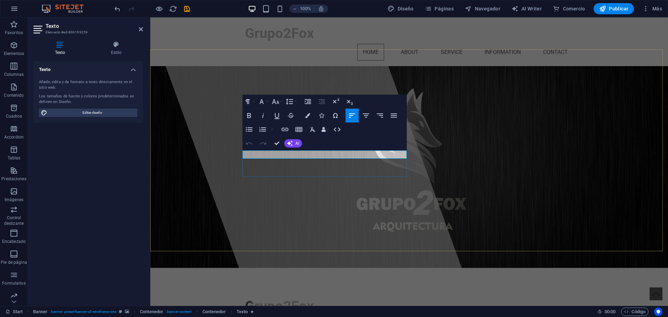
drag, startPoint x: 250, startPoint y: 155, endPoint x: 228, endPoint y: 154, distance: 22.3
click at [203, 91] on div at bounding box center [312, 161] width 328 height 288
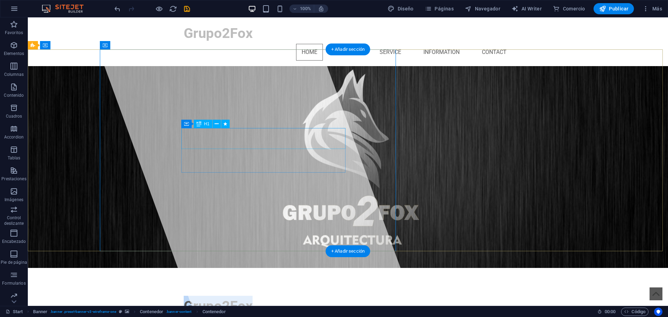
drag, startPoint x: 248, startPoint y: 138, endPoint x: 184, endPoint y: 137, distance: 63.3
click at [184, 298] on span "Grupo2Fox" at bounding box center [218, 306] width 69 height 16
click at [236, 298] on span "Grupo2Fox" at bounding box center [218, 306] width 69 height 16
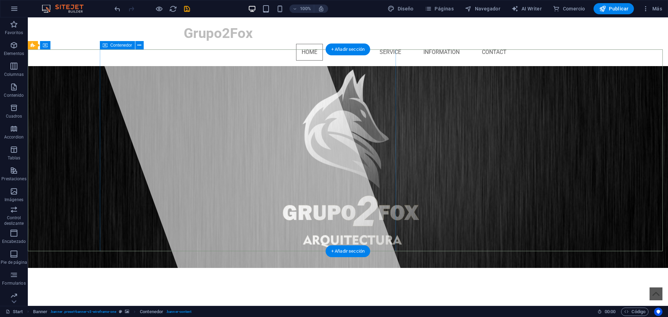
click at [203, 128] on div at bounding box center [251, 161] width 328 height 288
click at [199, 122] on div at bounding box center [251, 161] width 328 height 288
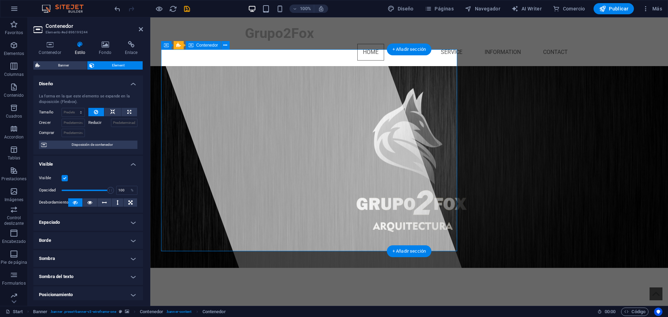
click at [245, 106] on div at bounding box center [312, 161] width 328 height 288
click at [246, 124] on div at bounding box center [312, 161] width 328 height 288
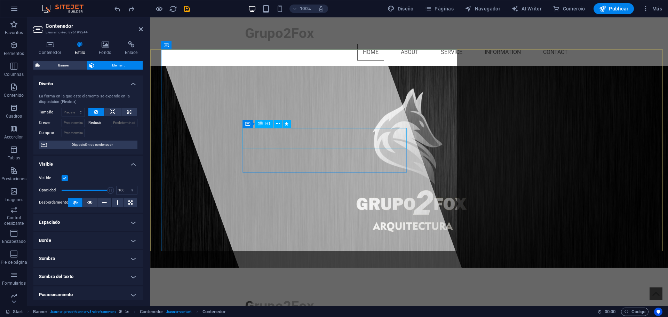
click at [289, 298] on span "Grupo2Fox" at bounding box center [279, 306] width 69 height 16
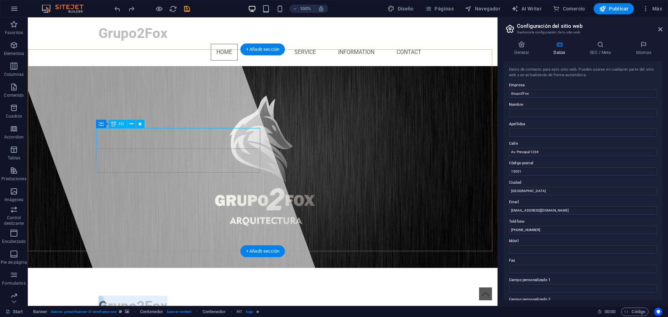
drag, startPoint x: 164, startPoint y: 140, endPoint x: 100, endPoint y: 138, distance: 63.7
click at [100, 298] on span "Grupo2Fox" at bounding box center [132, 306] width 69 height 16
click at [135, 298] on span "Grupo2Fox" at bounding box center [132, 306] width 69 height 16
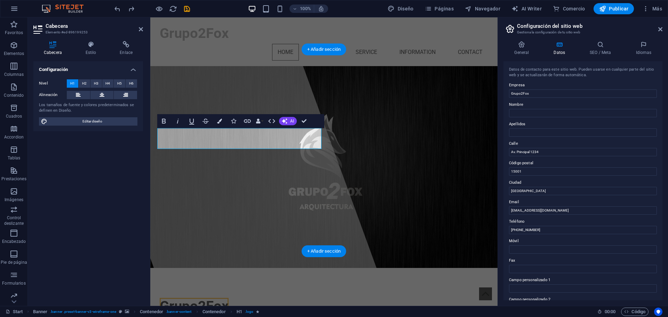
click at [135, 138] on div "Configuración Nivel H1 H2 H3 H4 H5 H6 Alineación Los tamaños de fuente y colore…" at bounding box center [88, 180] width 110 height 239
click at [225, 296] on h1 "Grupo2Fox" at bounding box center [324, 306] width 328 height 21
click at [222, 298] on span "Grupo2Fox" at bounding box center [194, 306] width 69 height 16
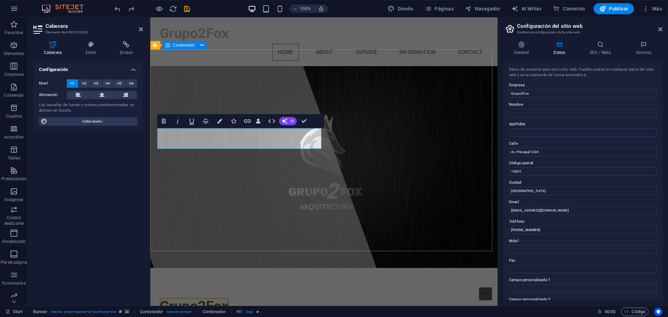
drag, startPoint x: 687, startPoint y: 111, endPoint x: 492, endPoint y: 95, distance: 195.7
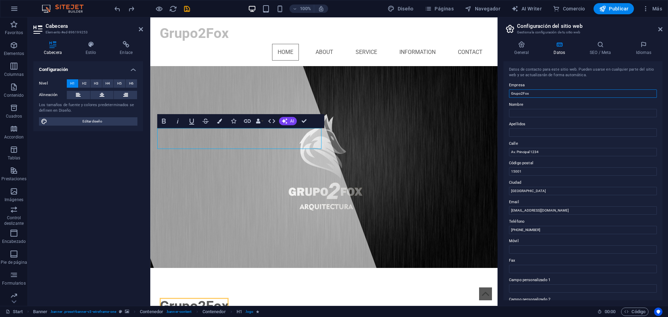
click at [531, 94] on input "Grupo2Fox" at bounding box center [583, 93] width 148 height 8
click at [532, 94] on input "Grupo2Fox" at bounding box center [583, 93] width 148 height 8
type input "G"
type input "b"
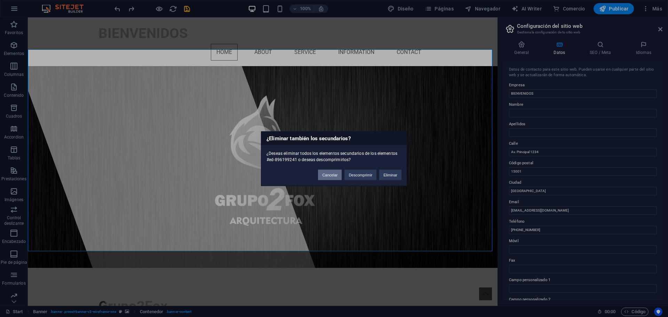
click at [325, 176] on button "Cancelar" at bounding box center [330, 174] width 24 height 10
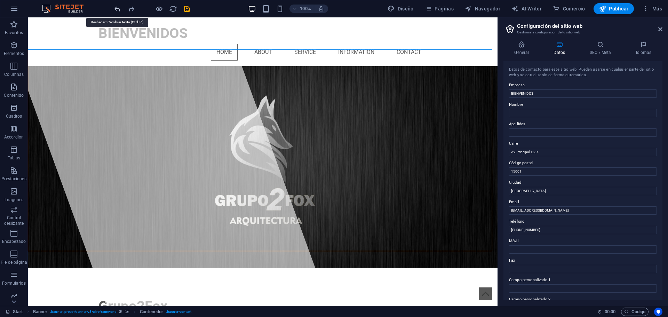
click at [119, 8] on icon "undo" at bounding box center [117, 9] width 8 height 8
click at [129, 8] on icon "redo" at bounding box center [131, 9] width 8 height 8
click at [129, 8] on div at bounding box center [152, 8] width 78 height 11
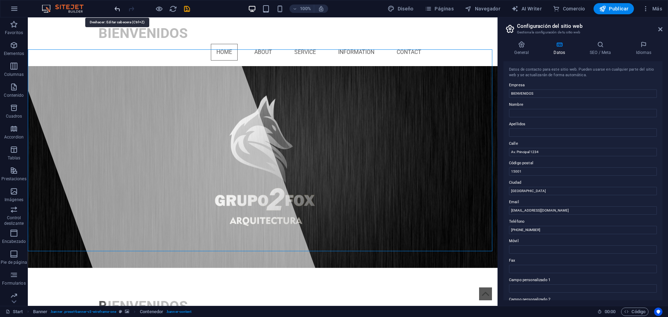
click at [113, 8] on icon "undo" at bounding box center [117, 9] width 8 height 8
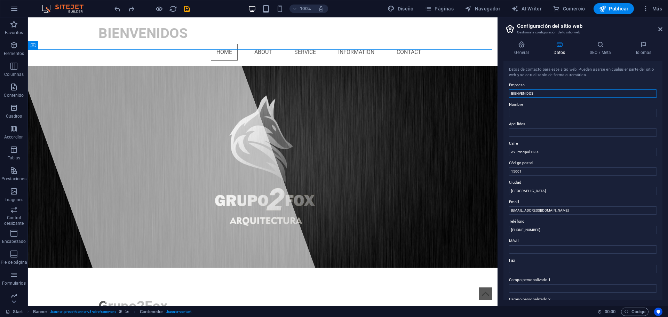
drag, startPoint x: 560, startPoint y: 94, endPoint x: 497, endPoint y: 94, distance: 62.9
click at [497, 94] on aside "Configuración del sitio web Gestiona la configuración de tu sitio web General D…" at bounding box center [582, 161] width 170 height 288
type input "g"
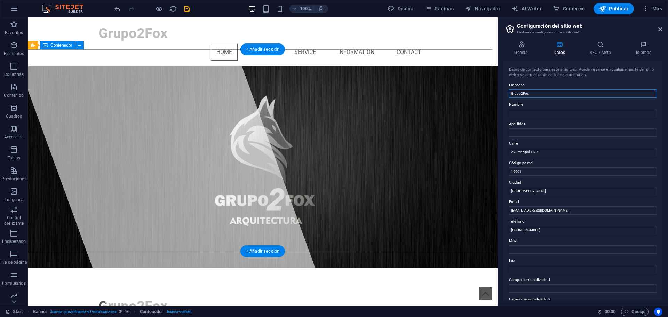
type input "Grupo2Fox"
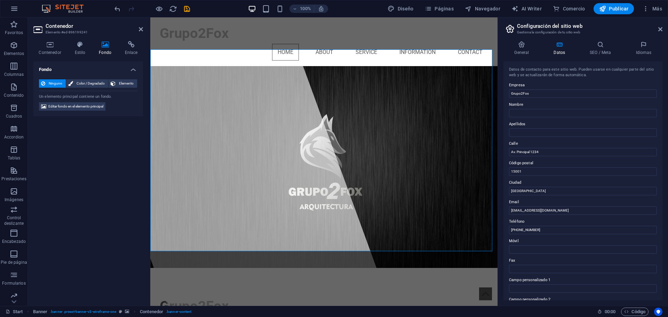
click at [106, 45] on icon at bounding box center [105, 44] width 23 height 7
click at [85, 107] on span "Editar fondo en el elemento principal" at bounding box center [75, 106] width 55 height 8
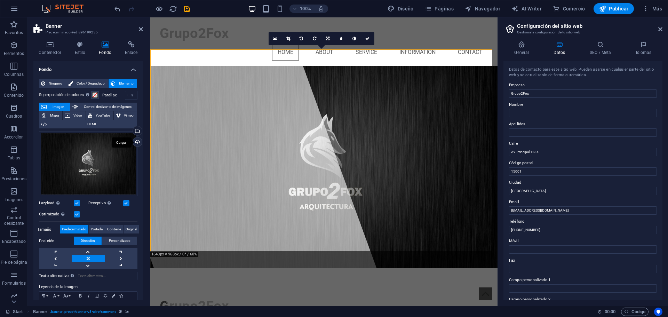
click at [136, 141] on div "Cargar" at bounding box center [136, 142] width 10 height 10
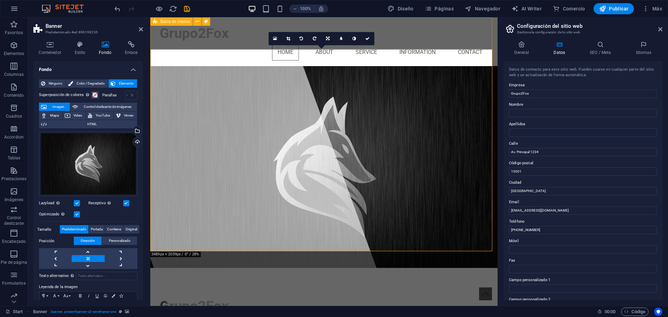
click at [411, 42] on div "Grupo2Fox Home About Service Information Contact" at bounding box center [323, 41] width 347 height 49
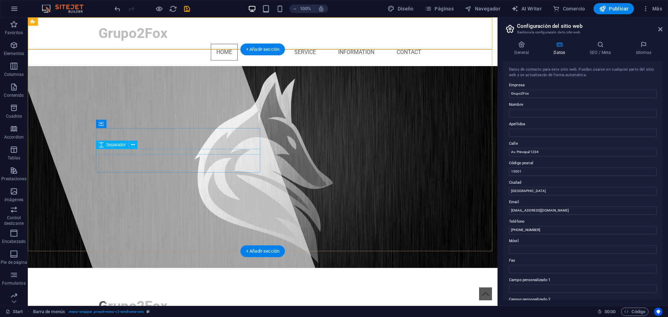
click at [117, 316] on div at bounding box center [262, 319] width 328 height 6
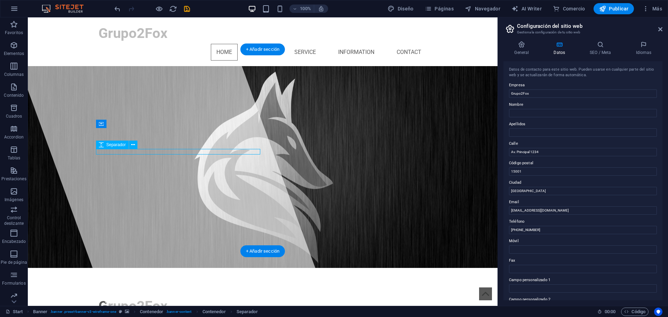
click at [117, 316] on div at bounding box center [262, 319] width 328 height 6
select select "rem"
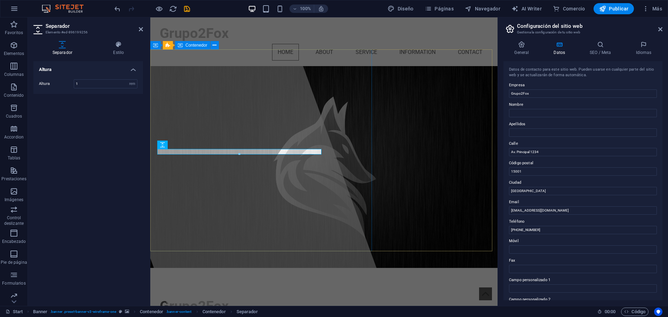
click at [248, 105] on div at bounding box center [227, 161] width 328 height 288
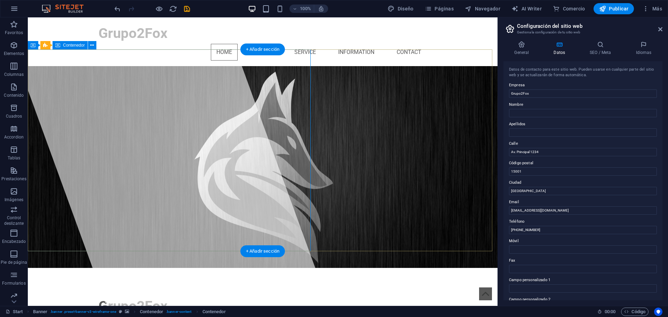
click at [219, 201] on div at bounding box center [165, 161] width 328 height 288
click at [171, 296] on div "Grupo2Fox" at bounding box center [262, 306] width 328 height 21
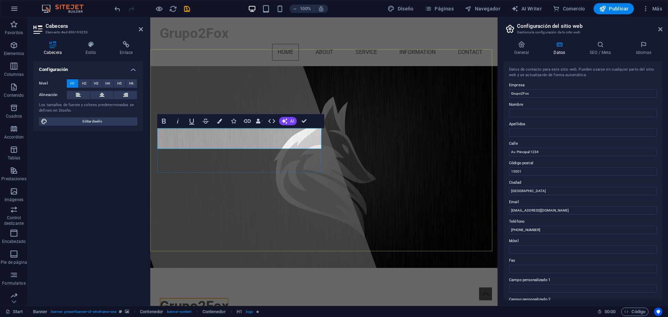
click at [171, 298] on span "Grupo2Fox" at bounding box center [194, 306] width 69 height 16
click at [225, 192] on div at bounding box center [227, 161] width 328 height 288
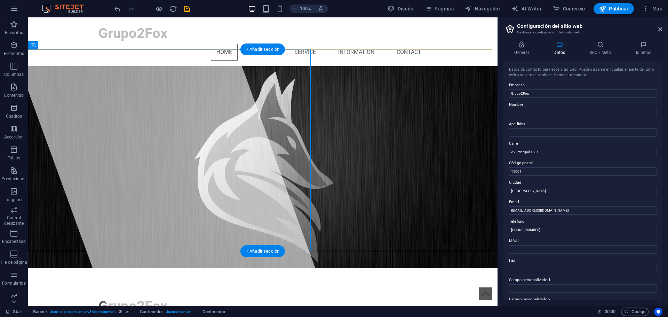
click at [111, 298] on span "Grupo2Fox" at bounding box center [132, 306] width 69 height 16
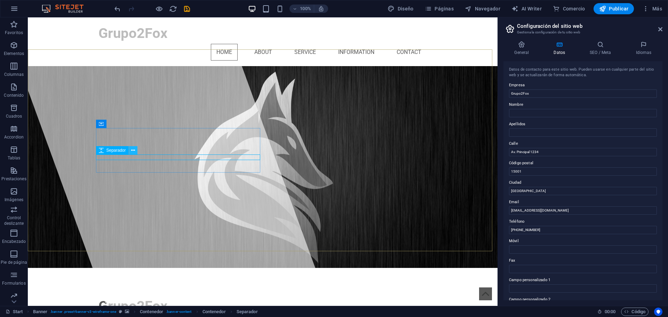
click at [134, 152] on icon at bounding box center [133, 150] width 4 height 7
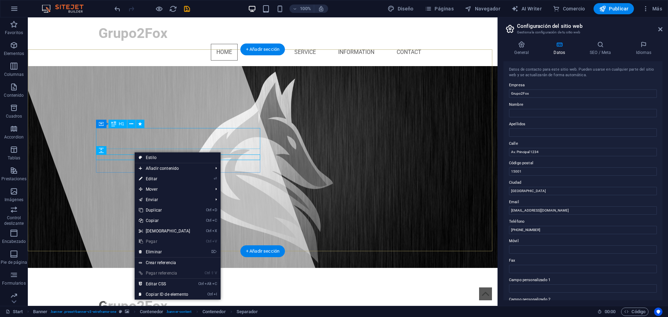
click at [182, 296] on div "Grupo2Fox" at bounding box center [262, 306] width 328 height 21
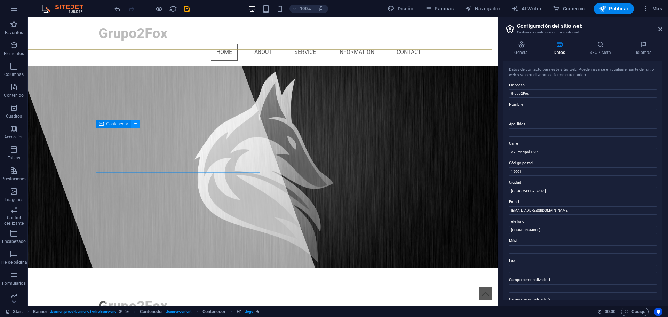
click at [135, 124] on icon at bounding box center [136, 123] width 4 height 7
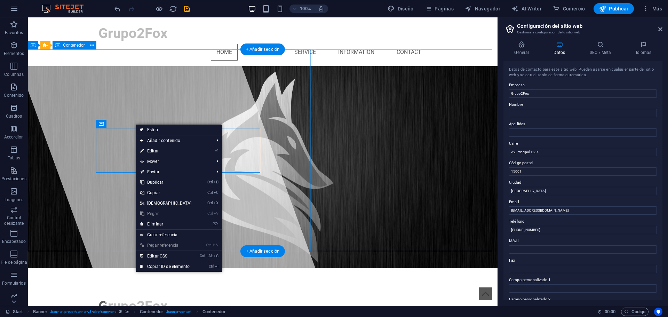
click at [190, 96] on div at bounding box center [165, 161] width 328 height 288
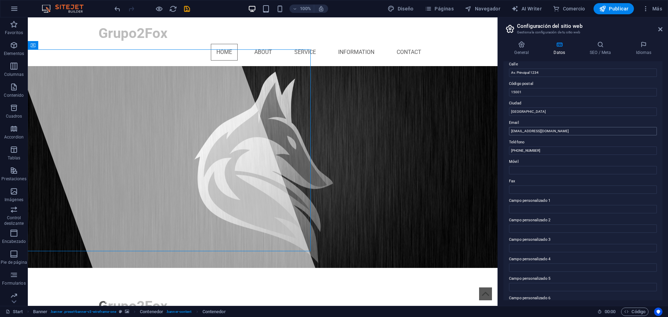
scroll to position [95, 0]
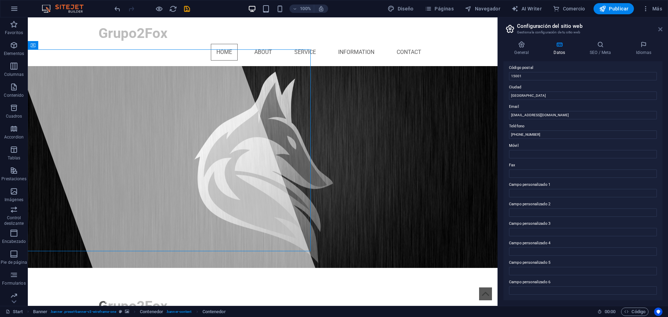
click at [659, 27] on icon at bounding box center [660, 29] width 4 height 6
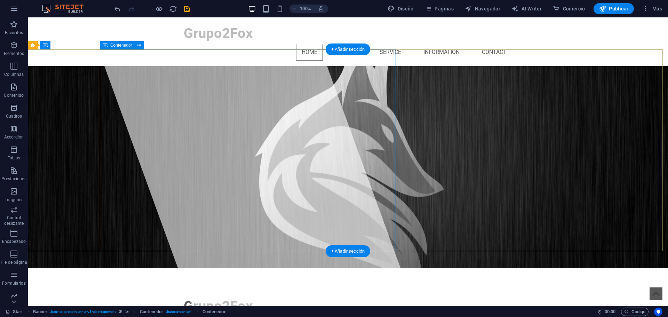
click at [242, 207] on div at bounding box center [251, 161] width 328 height 288
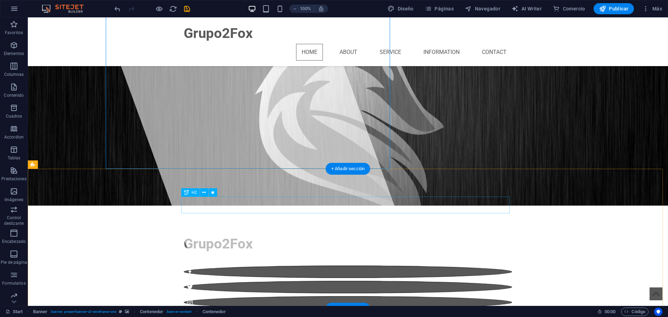
scroll to position [0, 0]
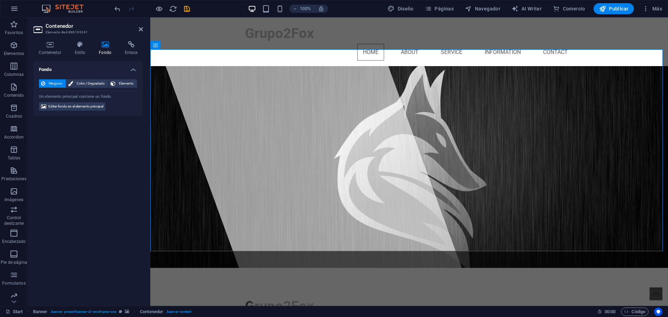
click at [107, 45] on icon at bounding box center [105, 44] width 23 height 7
click at [93, 109] on span "Editar fondo en el elemento principal" at bounding box center [75, 106] width 55 height 8
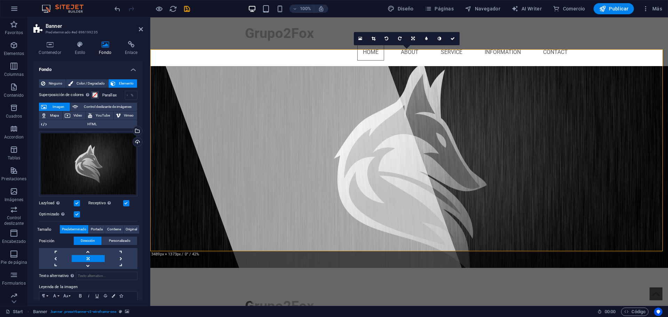
click at [141, 140] on div "Ninguno Color / Degradado Elemento Estirar fondo a ancho completo Superposición…" at bounding box center [88, 205] width 110 height 262
click at [135, 142] on div "Cargar" at bounding box center [136, 142] width 10 height 10
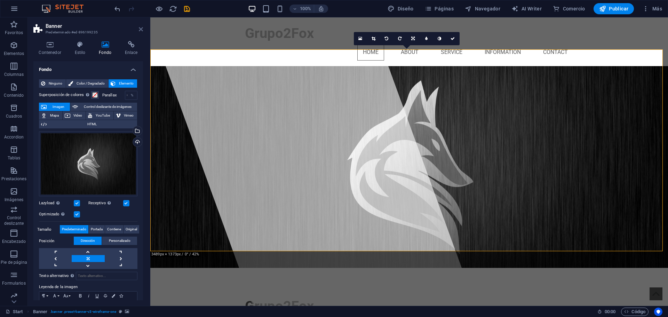
click at [141, 29] on icon at bounding box center [141, 29] width 4 height 6
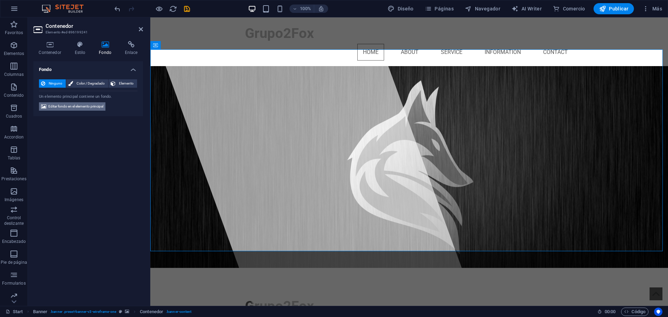
click at [67, 107] on span "Editar fondo en el elemento principal" at bounding box center [75, 106] width 55 height 8
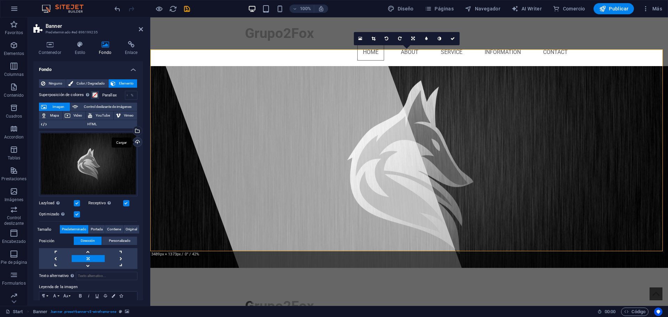
click at [134, 140] on div "Cargar" at bounding box center [136, 142] width 10 height 10
click at [142, 26] on h2 "Banner" at bounding box center [94, 26] width 97 height 6
click at [140, 30] on icon at bounding box center [141, 29] width 4 height 6
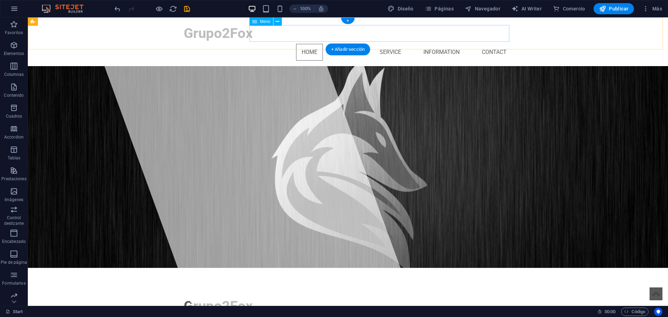
click at [303, 44] on nav "Home About Service Information Contact" at bounding box center [348, 52] width 328 height 17
select select
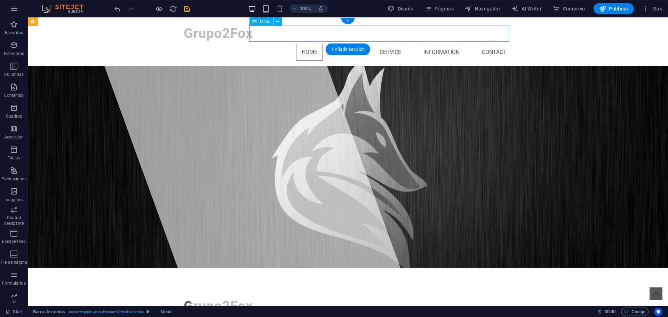
select select
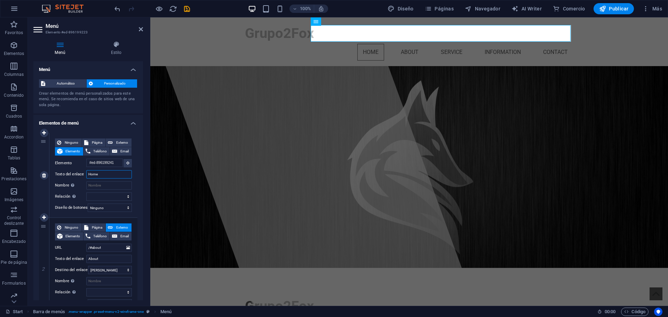
drag, startPoint x: 107, startPoint y: 175, endPoint x: 78, endPoint y: 177, distance: 28.9
click at [78, 177] on div "Texto del enlace Home" at bounding box center [93, 174] width 77 height 8
click at [368, 44] on nav "Home About Service Information Contact" at bounding box center [409, 52] width 328 height 17
type input "in"
select select
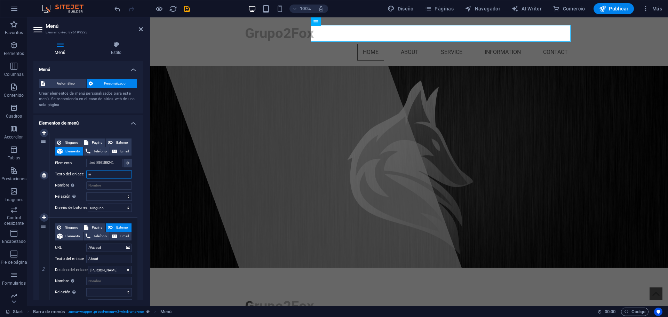
select select
type input "i"
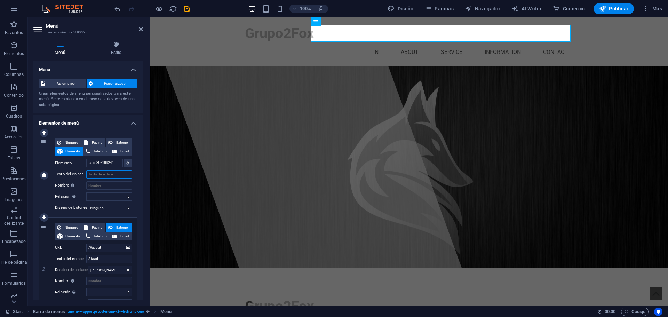
select select
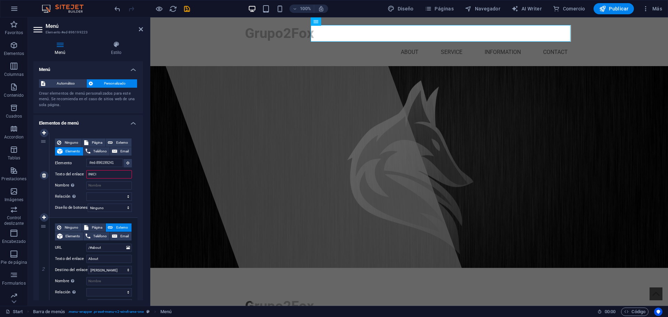
type input "INICIO"
select select
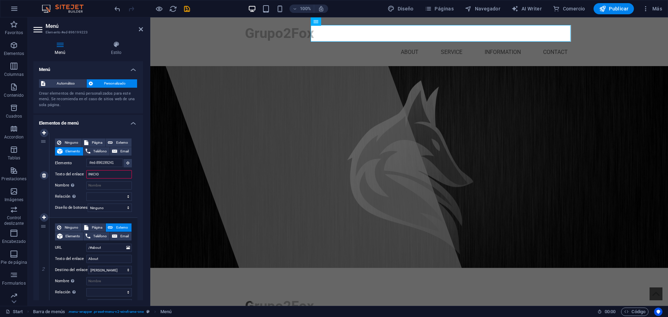
select select
type input "INICIO"
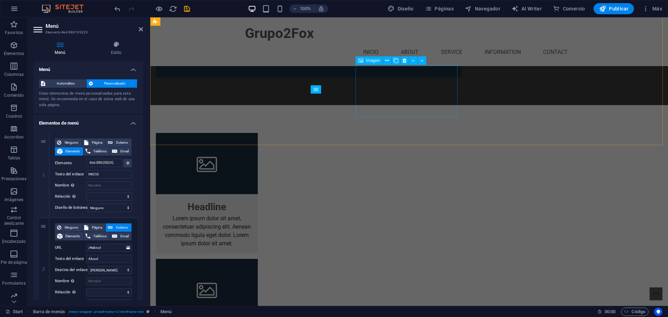
scroll to position [698, 0]
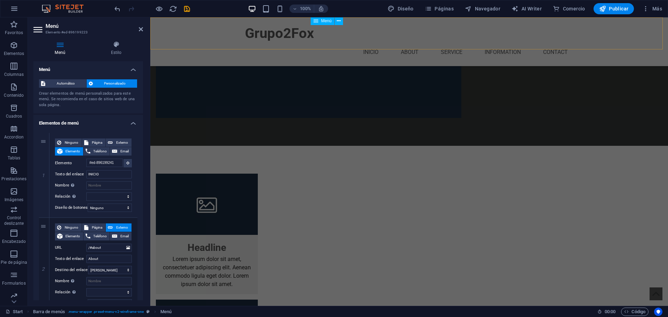
click at [411, 44] on nav "INICIO About Service Information Contact" at bounding box center [409, 52] width 328 height 17
click at [409, 44] on nav "INICIO About Service Information Contact" at bounding box center [409, 52] width 328 height 17
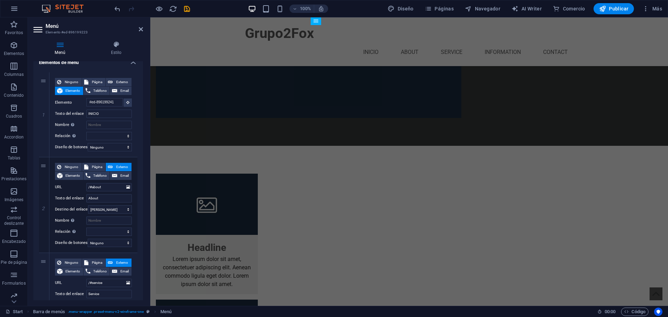
scroll to position [65, 0]
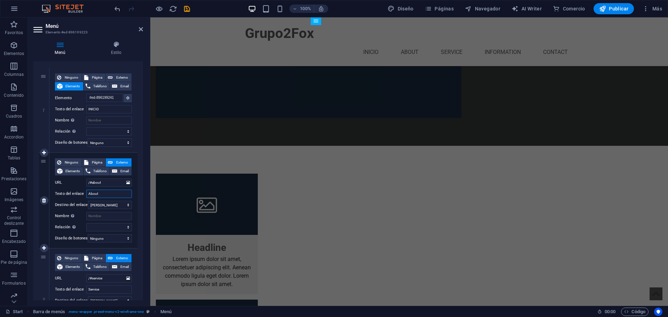
drag, startPoint x: 106, startPoint y: 196, endPoint x: 80, endPoint y: 196, distance: 26.1
click at [80, 196] on div "Texto del enlace About" at bounding box center [93, 194] width 77 height 8
type input "NO"
select select
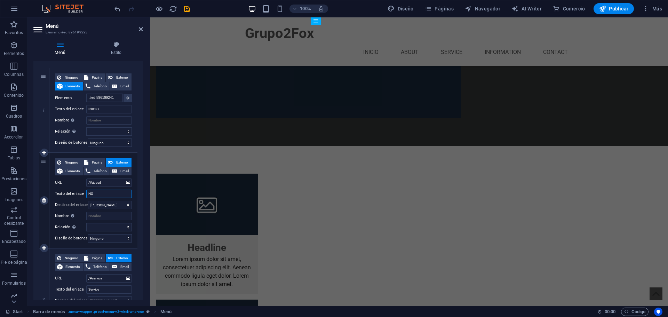
select select
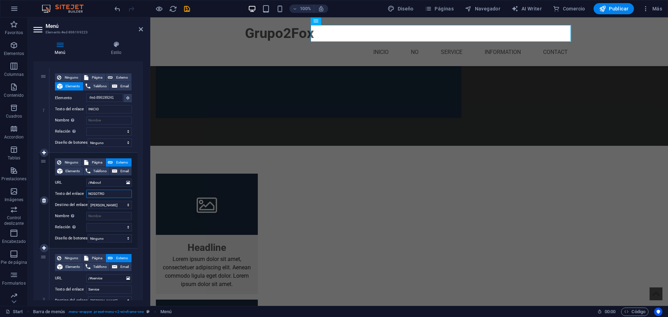
type input "NOSOTROS"
select select
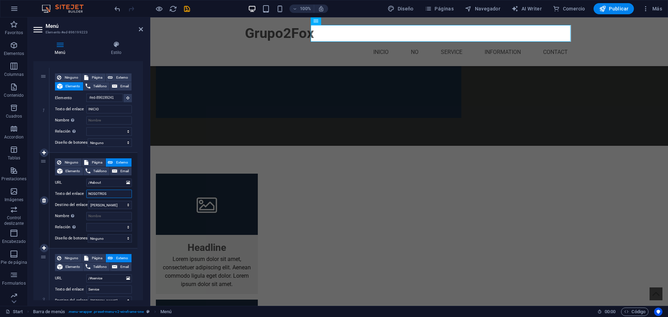
select select
type input "NOSOTROS"
drag, startPoint x: 141, startPoint y: 174, endPoint x: 141, endPoint y: 183, distance: 8.3
click at [141, 183] on div "1 Ninguno Página Externo Elemento Teléfono Email Página Start Subpage Legal Not…" at bounding box center [88, 301] width 110 height 478
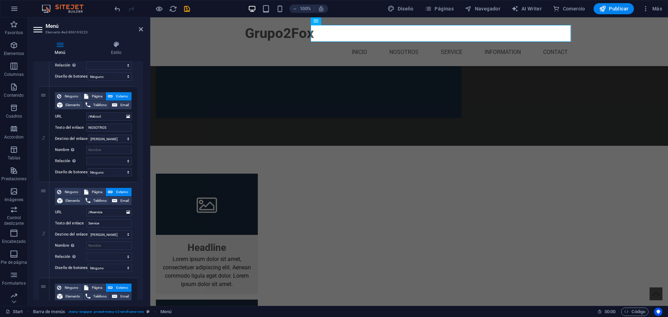
scroll to position [133, 0]
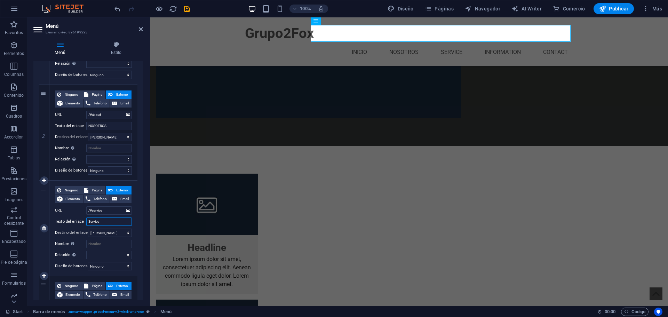
drag, startPoint x: 103, startPoint y: 222, endPoint x: 69, endPoint y: 223, distance: 34.8
click at [69, 223] on div "Texto del enlace Service" at bounding box center [93, 221] width 77 height 8
type input "SERVICIOS"
select select
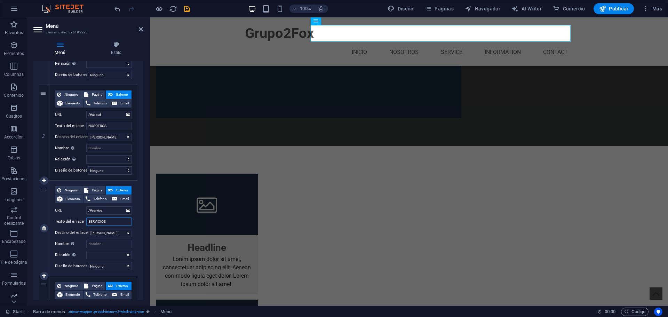
select select
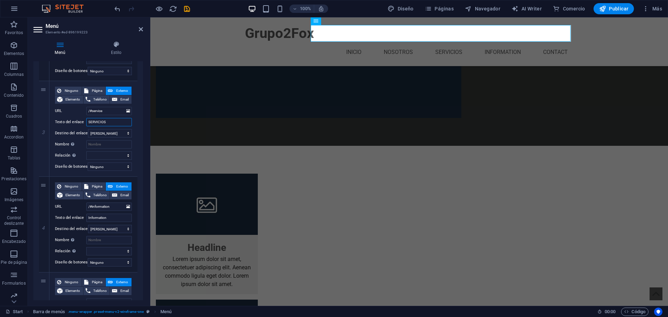
scroll to position [236, 0]
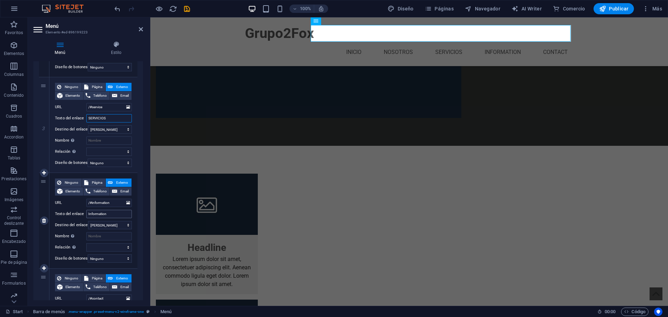
type input "SERVICIOS"
drag, startPoint x: 112, startPoint y: 212, endPoint x: 79, endPoint y: 212, distance: 33.0
click at [79, 212] on div "Texto del enlace Information" at bounding box center [93, 214] width 77 height 8
type input "INFORMA"
select select
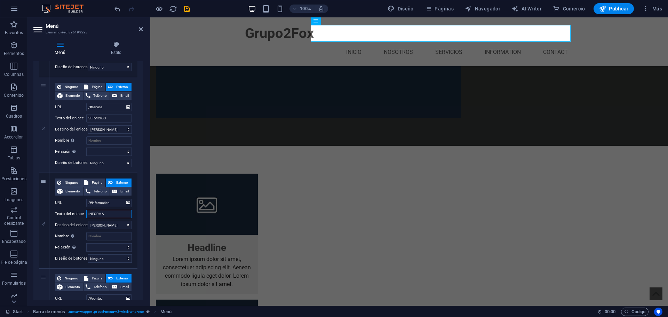
select select
type input "INFORMACION"
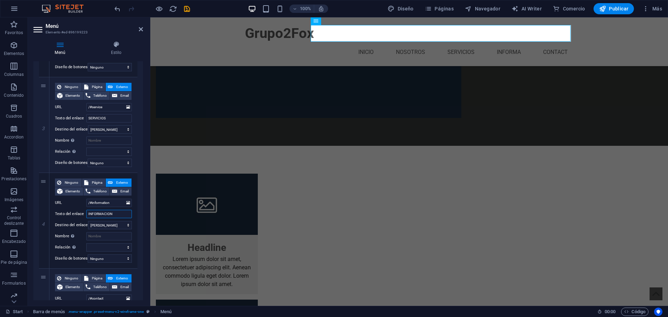
select select
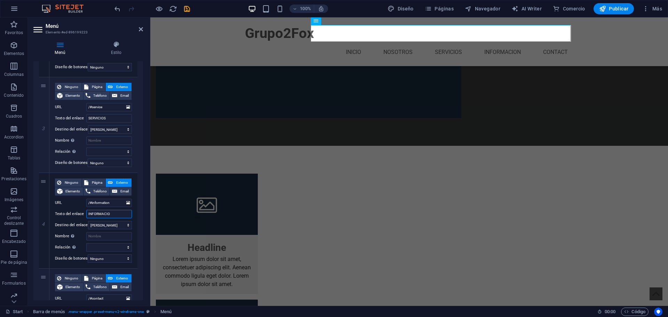
type input "INFORMACI"
select select
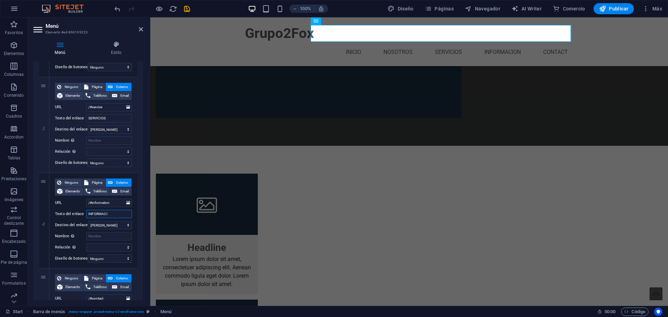
select select
type input "INFORMACIÓN"
select select
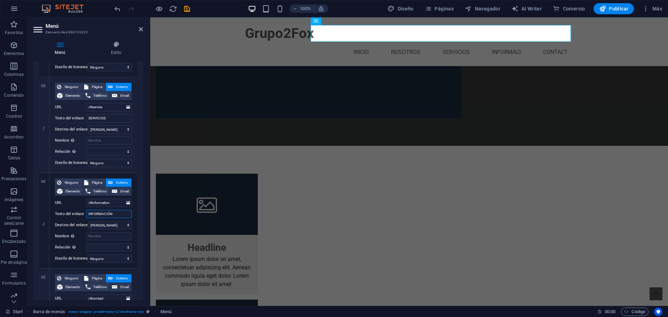
select select
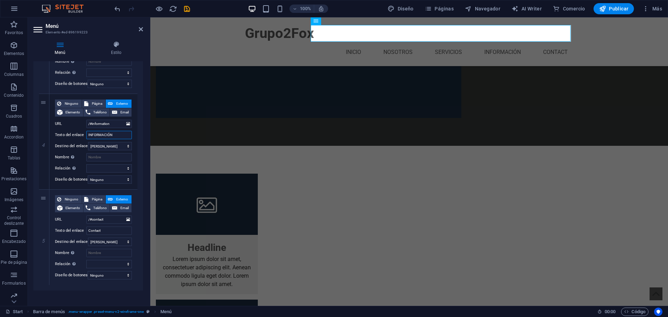
scroll to position [316, 0]
type input "INFORMACIÓN"
drag, startPoint x: 111, startPoint y: 231, endPoint x: 66, endPoint y: 230, distance: 45.6
click at [66, 230] on div "Texto del enlace Contact" at bounding box center [93, 230] width 77 height 8
type input "CONTACTANOS"
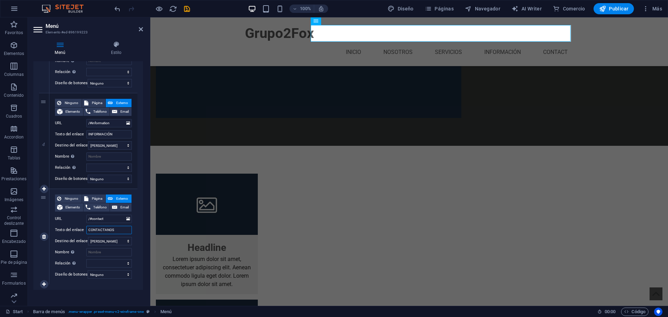
select select
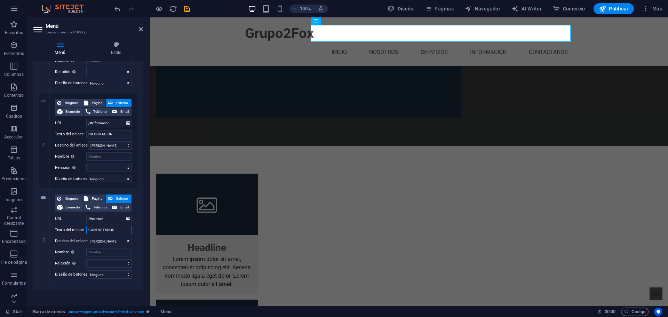
type input "CONTACTANOS"
drag, startPoint x: 141, startPoint y: 214, endPoint x: 142, endPoint y: 229, distance: 14.6
click at [142, 229] on div "Menú Automático Personalizado Crear elementos de menú personalizados para este …" at bounding box center [88, 180] width 110 height 239
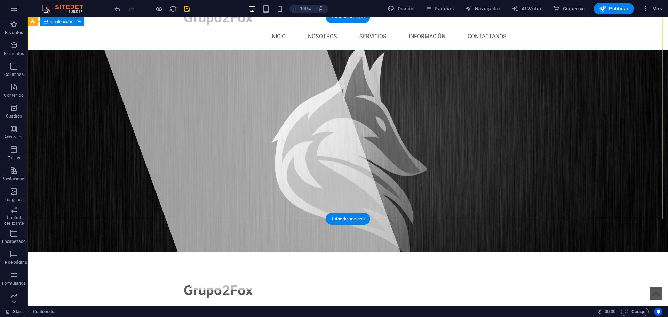
scroll to position [0, 0]
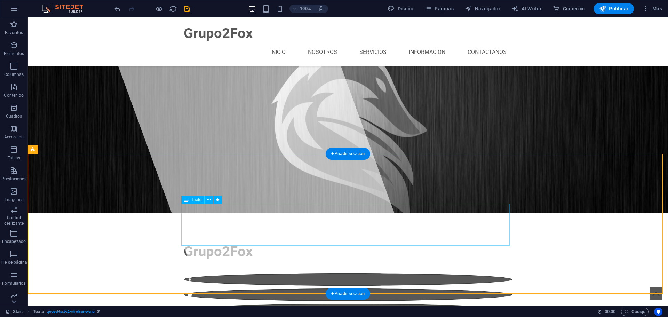
scroll to position [35, 0]
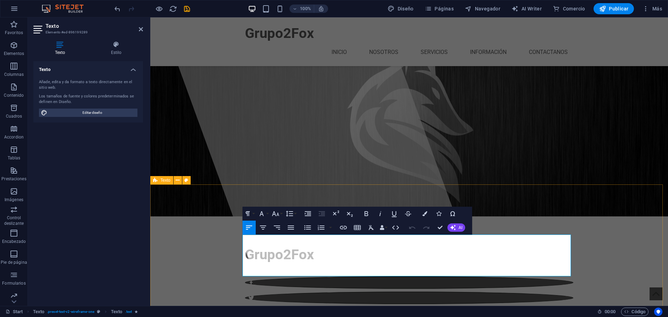
drag, startPoint x: 486, startPoint y: 270, endPoint x: 193, endPoint y: 225, distance: 296.0
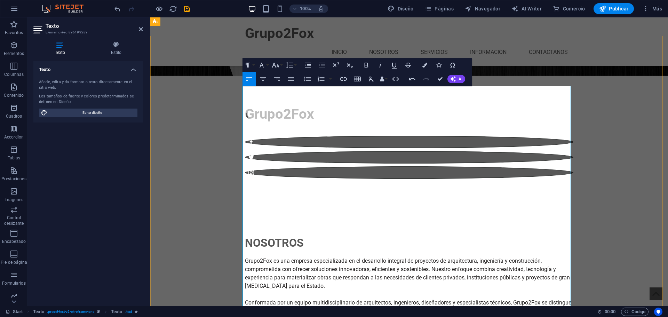
scroll to position [174, 0]
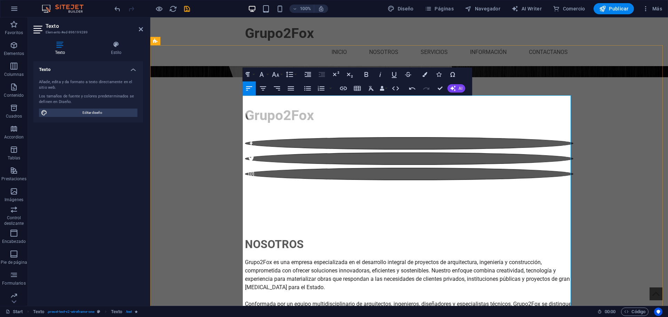
click at [245, 300] on p "Conformada por un equipo multidisciplinario de arquitectos, ingenieros, diseñad…" at bounding box center [409, 312] width 328 height 25
drag, startPoint x: 243, startPoint y: 192, endPoint x: 498, endPoint y: 272, distance: 266.7
click at [306, 89] on icon "button" at bounding box center [307, 88] width 8 height 8
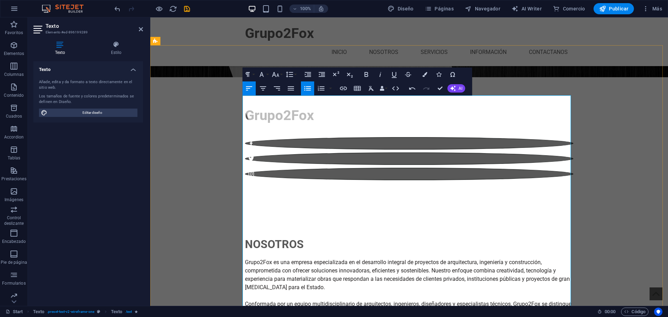
drag, startPoint x: 243, startPoint y: 174, endPoint x: 287, endPoint y: 180, distance: 44.6
drag, startPoint x: 297, startPoint y: 173, endPoint x: 242, endPoint y: 174, distance: 55.6
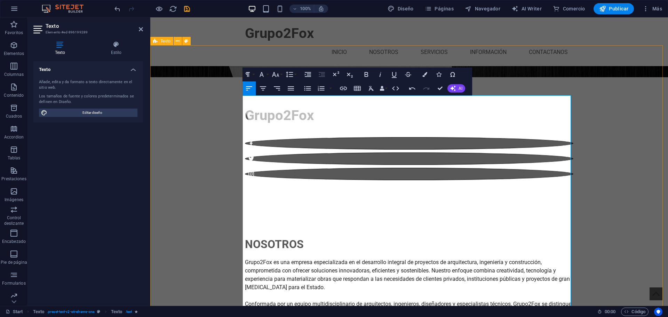
drag, startPoint x: 298, startPoint y: 172, endPoint x: 237, endPoint y: 171, distance: 61.2
click at [395, 73] on icon "button" at bounding box center [394, 74] width 8 height 8
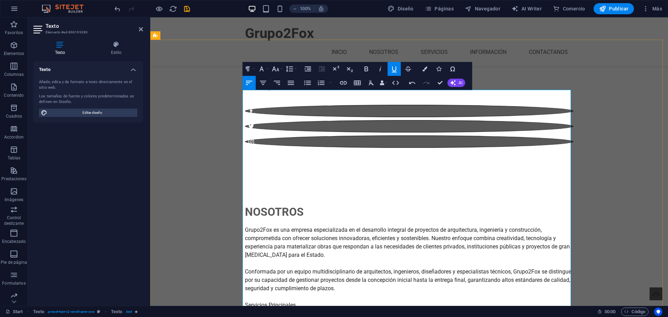
scroll to position [209, 0]
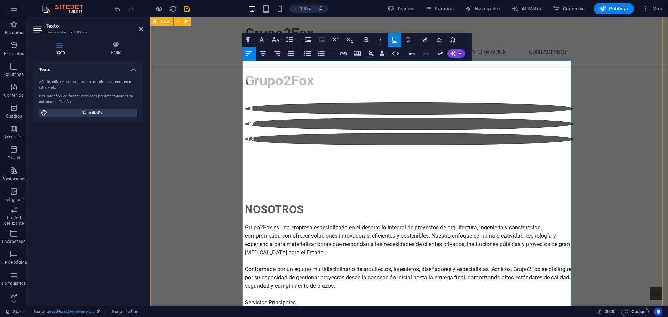
drag, startPoint x: 263, startPoint y: 252, endPoint x: 237, endPoint y: 251, distance: 25.8
drag, startPoint x: 398, startPoint y: 39, endPoint x: 234, endPoint y: 60, distance: 165.1
click at [398, 39] on icon "button" at bounding box center [394, 39] width 8 height 8
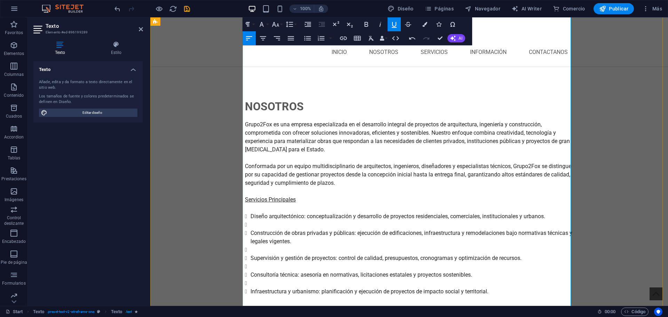
scroll to position [313, 0]
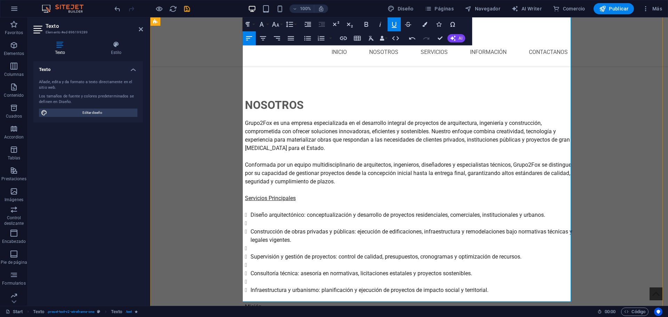
drag, startPoint x: 258, startPoint y: 180, endPoint x: 242, endPoint y: 180, distance: 16.0
click at [396, 26] on icon "button" at bounding box center [394, 24] width 8 height 8
drag, startPoint x: 267, startPoint y: 212, endPoint x: 242, endPoint y: 213, distance: 25.4
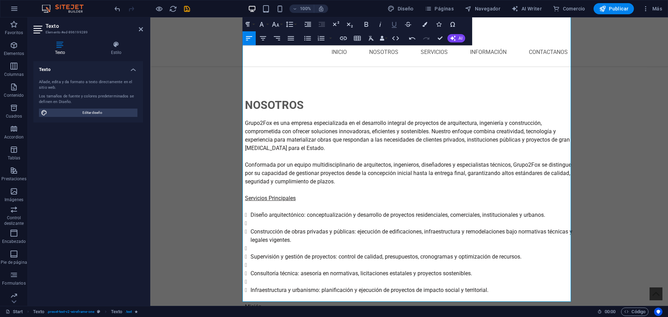
click at [393, 26] on icon "button" at bounding box center [394, 25] width 5 height 6
click at [425, 23] on icon "button" at bounding box center [424, 24] width 5 height 5
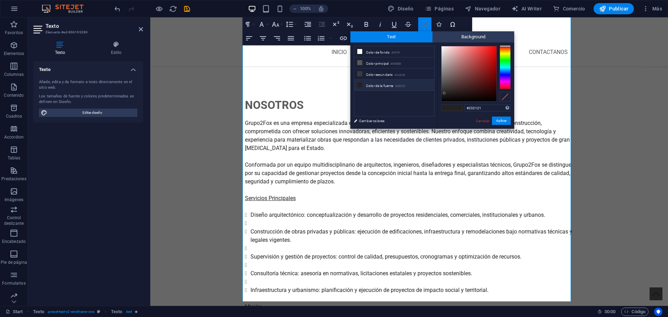
click at [427, 22] on button "Colors" at bounding box center [424, 24] width 13 height 14
click at [365, 25] on icon "button" at bounding box center [366, 24] width 4 height 5
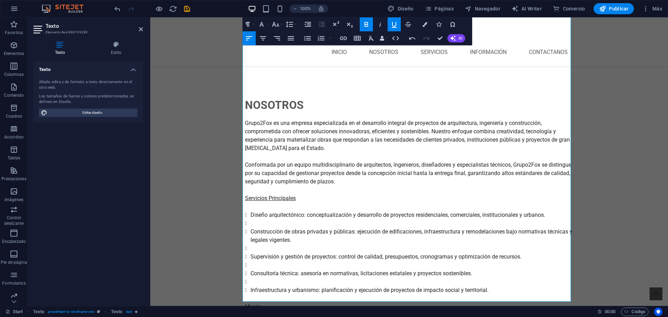
click at [368, 24] on icon "button" at bounding box center [366, 24] width 8 height 8
drag, startPoint x: 265, startPoint y: 182, endPoint x: 242, endPoint y: 181, distance: 22.3
click at [367, 26] on icon "button" at bounding box center [366, 24] width 4 height 5
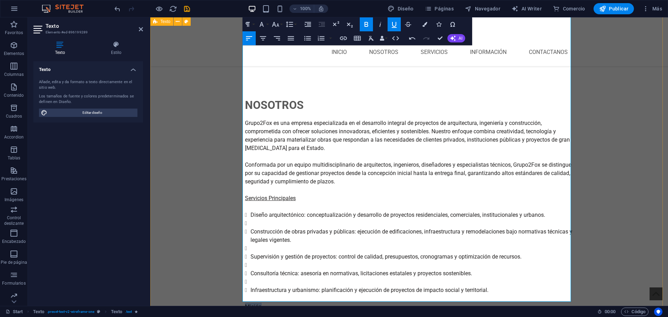
drag, startPoint x: 264, startPoint y: 145, endPoint x: 238, endPoint y: 145, distance: 26.1
click at [238, 145] on div "NOSOTROS Grupo2Fox es una empresa especializada en el desarrollo integral de pr…" at bounding box center [408, 289] width 517 height 440
click at [364, 24] on icon "button" at bounding box center [366, 24] width 4 height 5
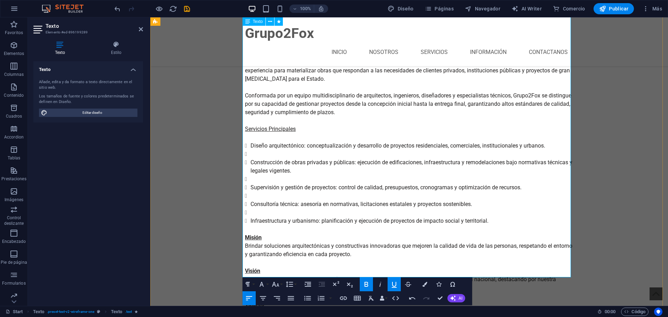
scroll to position [383, 0]
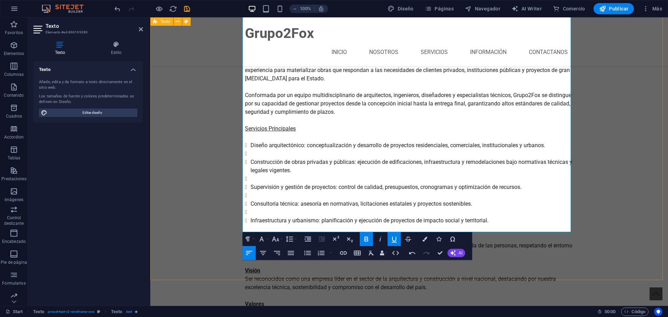
drag, startPoint x: 291, startPoint y: 230, endPoint x: 215, endPoint y: 228, distance: 75.8
click at [215, 228] on div "NOSOTROS Grupo2Fox es una empresa especializada en el desarrollo integral de pr…" at bounding box center [408, 219] width 517 height 440
drag, startPoint x: 365, startPoint y: 238, endPoint x: 205, endPoint y: 179, distance: 170.7
click at [365, 238] on icon "button" at bounding box center [366, 239] width 8 height 8
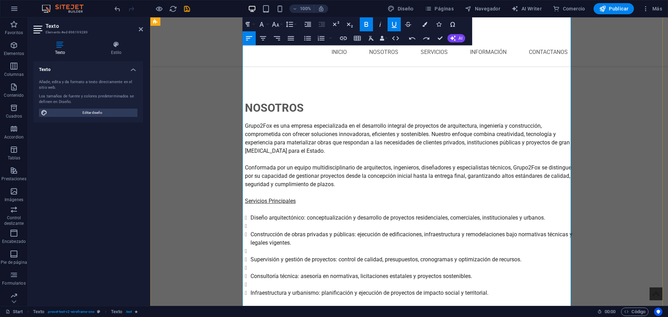
scroll to position [278, 0]
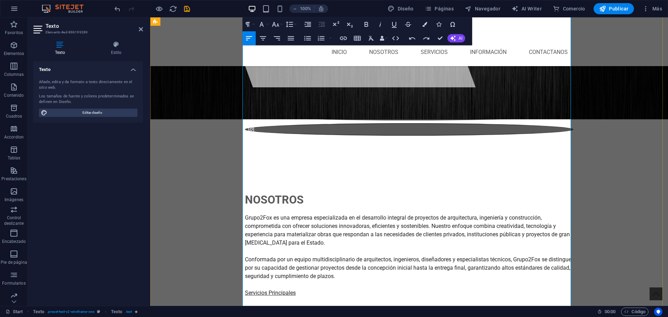
scroll to position [209, 0]
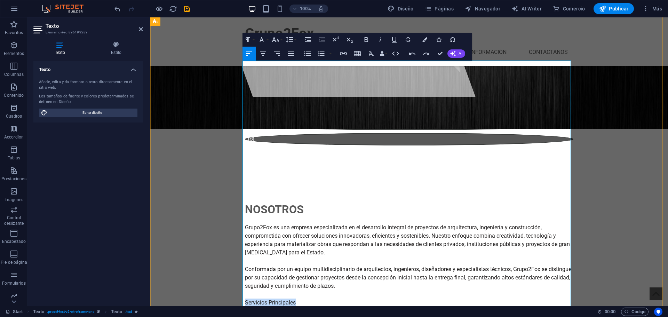
drag, startPoint x: 299, startPoint y: 140, endPoint x: 233, endPoint y: 141, distance: 66.4
click at [366, 41] on icon "button" at bounding box center [366, 39] width 8 height 8
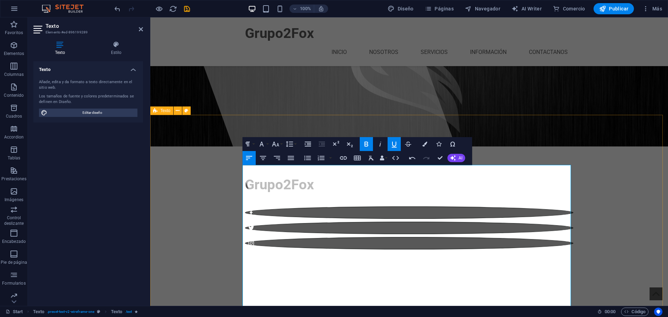
scroll to position [104, 0]
drag, startPoint x: 270, startPoint y: 168, endPoint x: 237, endPoint y: 168, distance: 33.0
click at [367, 143] on icon "button" at bounding box center [366, 144] width 8 height 8
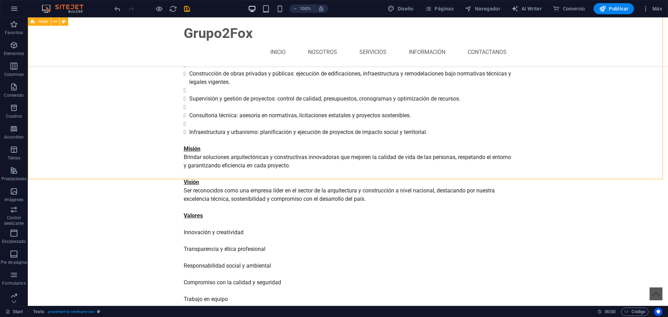
scroll to position [487, 0]
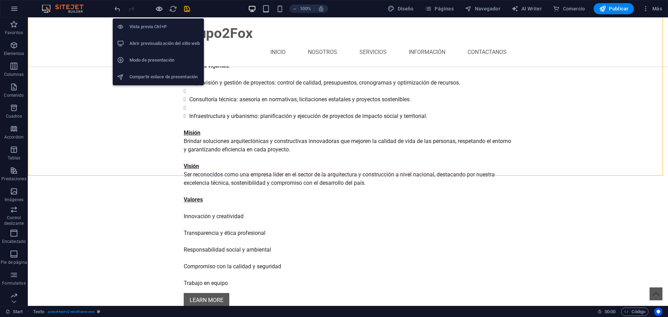
click at [161, 11] on icon "button" at bounding box center [159, 9] width 8 height 8
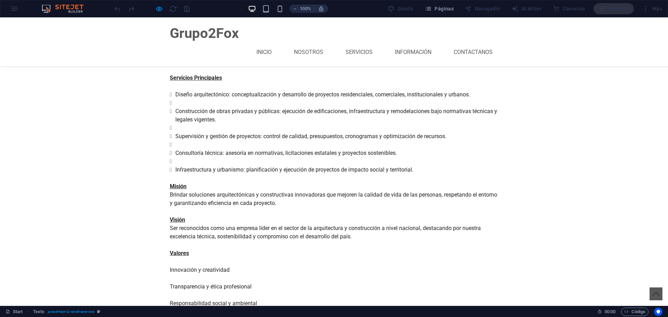
scroll to position [452, 0]
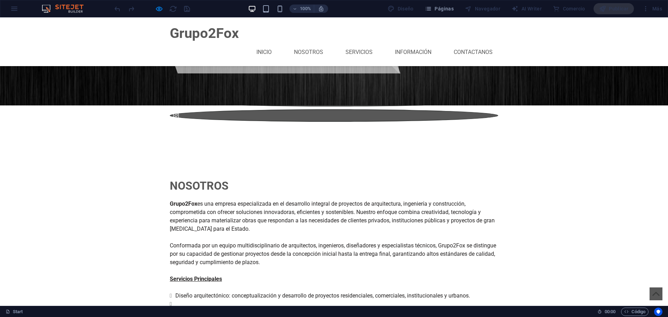
scroll to position [231, 0]
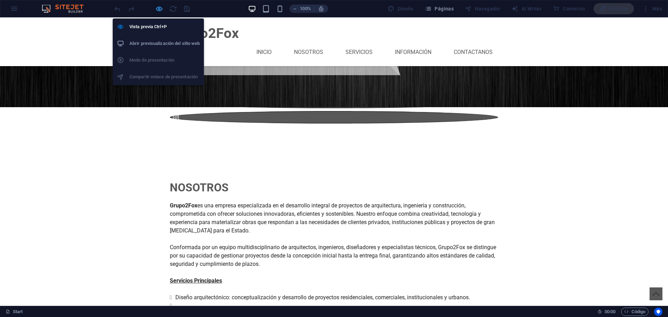
click at [161, 9] on icon "button" at bounding box center [159, 9] width 8 height 8
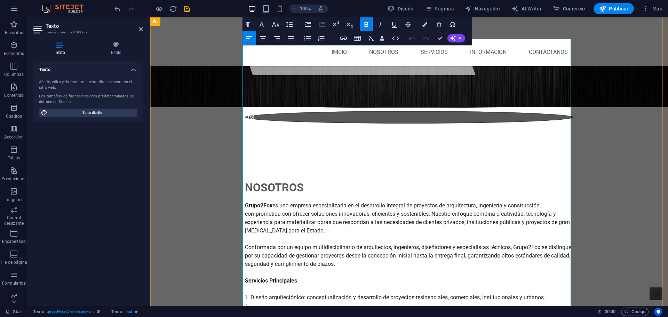
click at [250, 301] on li at bounding box center [411, 305] width 323 height 8
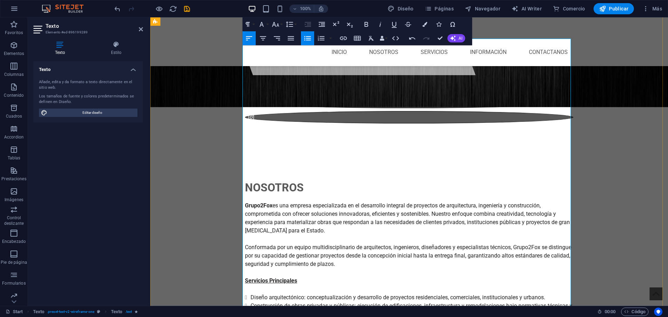
click at [250, 316] on li at bounding box center [411, 322] width 323 height 8
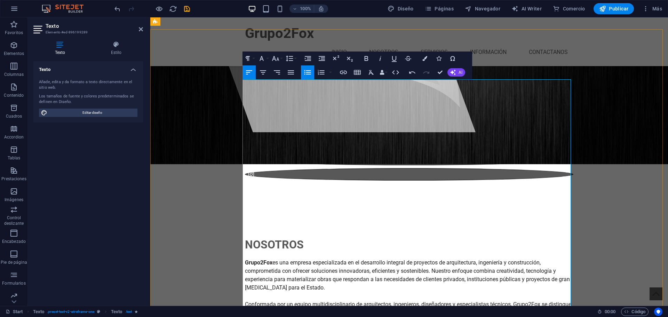
scroll to position [161, 0]
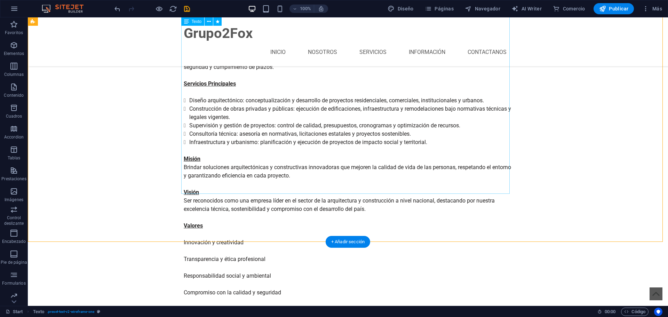
scroll to position [452, 0]
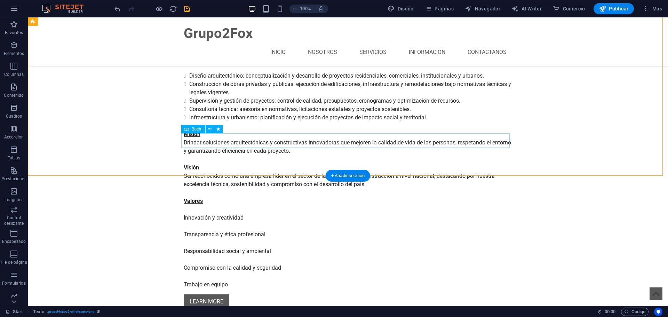
click at [216, 294] on div "LEARN MORE" at bounding box center [348, 301] width 328 height 15
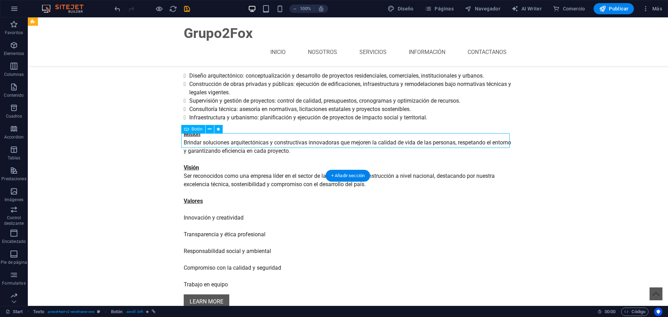
click at [216, 294] on div "LEARN MORE" at bounding box center [348, 301] width 328 height 15
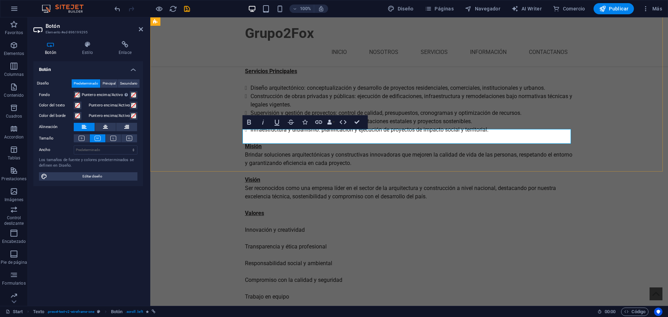
scroll to position [417, 0]
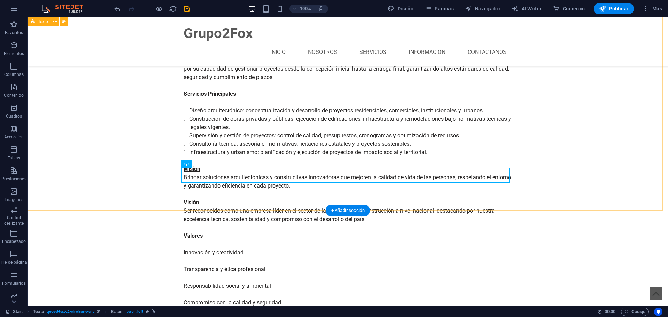
click at [594, 155] on div "NOSOTROS Grupo2Fox es una empresa especializada en el desarrollo integral de pr…" at bounding box center [348, 168] width 640 height 407
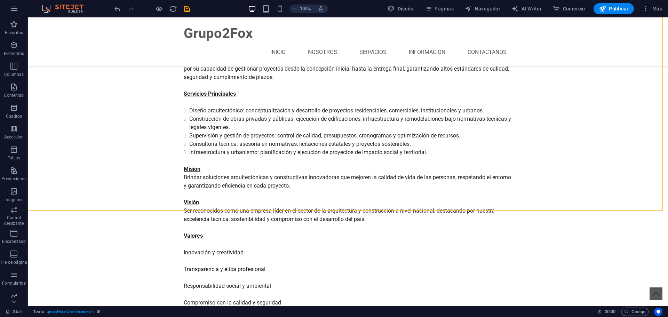
click at [160, 4] on div at bounding box center [152, 8] width 78 height 11
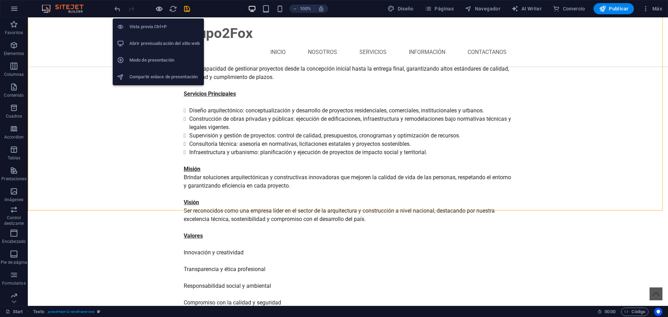
click at [160, 7] on icon "button" at bounding box center [159, 9] width 8 height 8
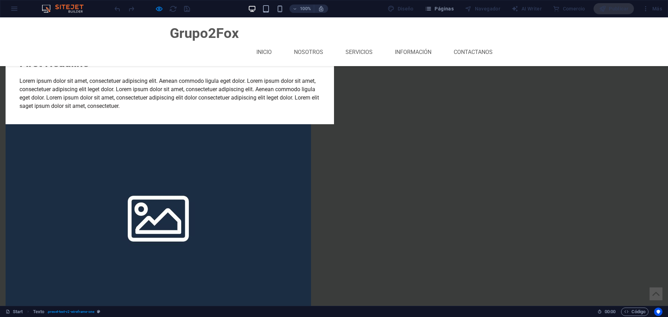
scroll to position [730, 0]
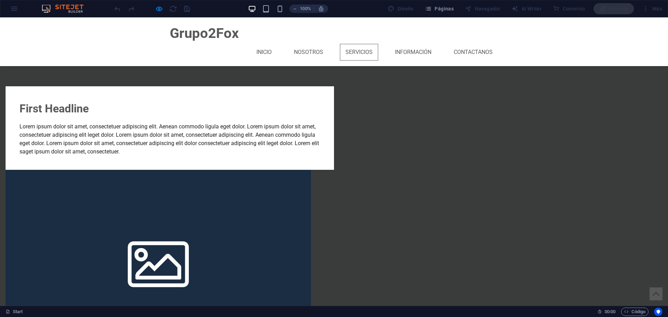
click at [358, 44] on link "SERVICIOS" at bounding box center [359, 52] width 38 height 17
click at [398, 44] on link "INFORMACIÓN" at bounding box center [413, 52] width 48 height 17
click at [349, 44] on link "SERVICIOS" at bounding box center [359, 52] width 38 height 17
click at [470, 44] on link "CONTACTANOS" at bounding box center [473, 52] width 50 height 17
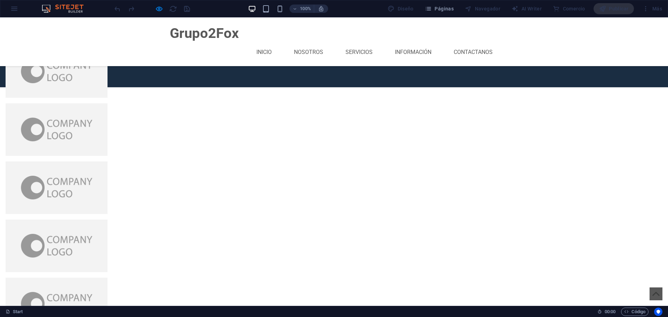
scroll to position [1740, 0]
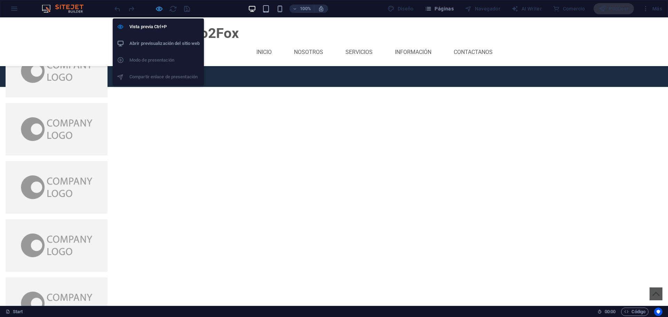
click at [159, 9] on icon "button" at bounding box center [159, 9] width 8 height 8
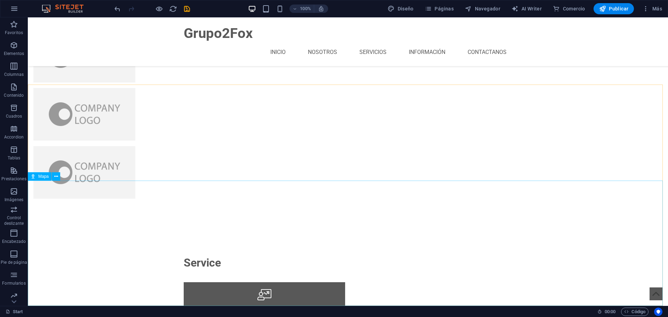
click at [35, 177] on div "Mapa" at bounding box center [40, 176] width 24 height 8
select select "1"
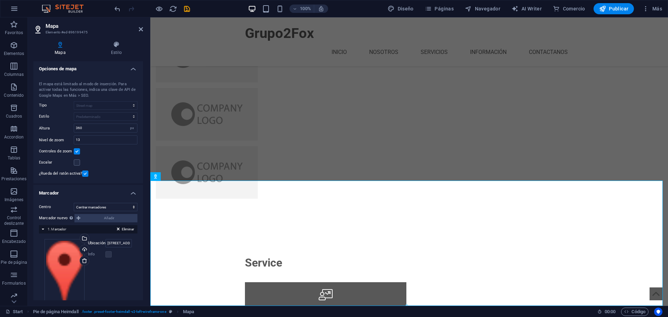
scroll to position [0, 0]
click at [150, 86] on div at bounding box center [148, 161] width 1 height 288
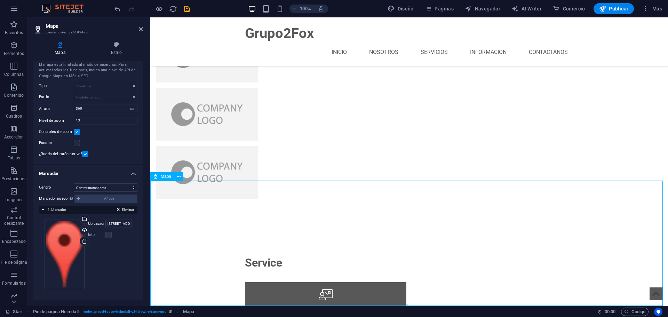
drag, startPoint x: 405, startPoint y: 233, endPoint x: 391, endPoint y: 233, distance: 14.3
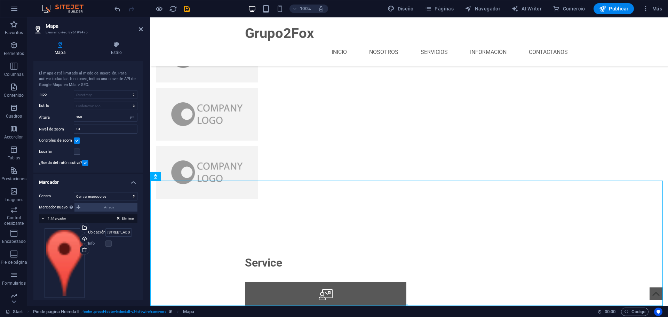
scroll to position [0, 0]
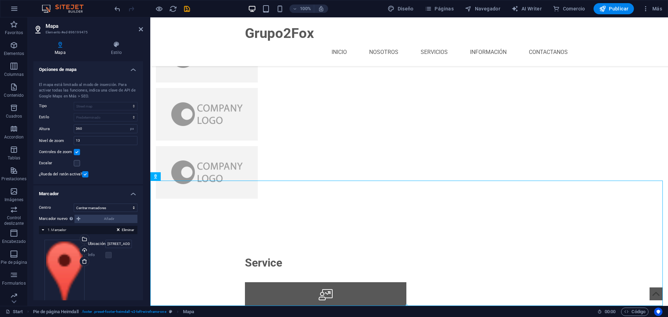
click at [61, 43] on icon at bounding box center [60, 44] width 54 height 7
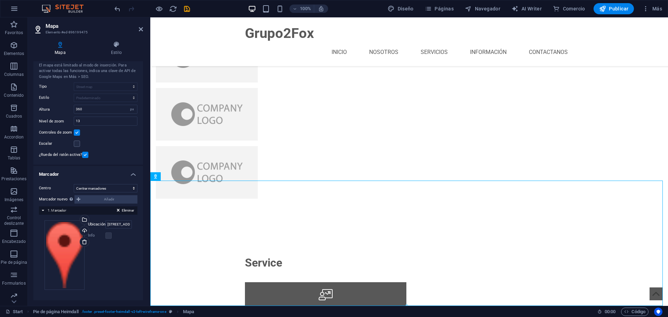
scroll to position [20, 0]
click at [121, 44] on icon at bounding box center [116, 44] width 53 height 7
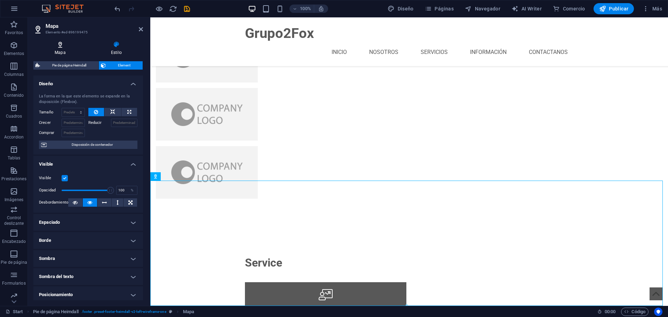
click at [58, 43] on icon at bounding box center [60, 44] width 54 height 7
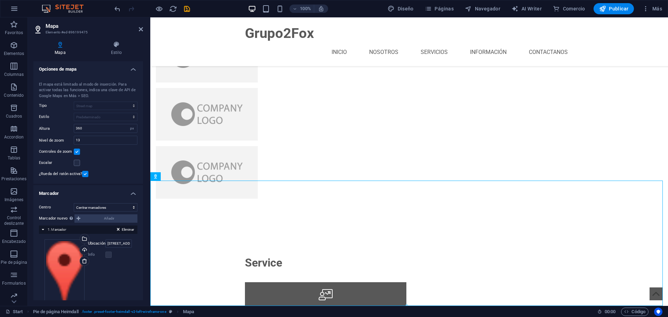
scroll to position [0, 0]
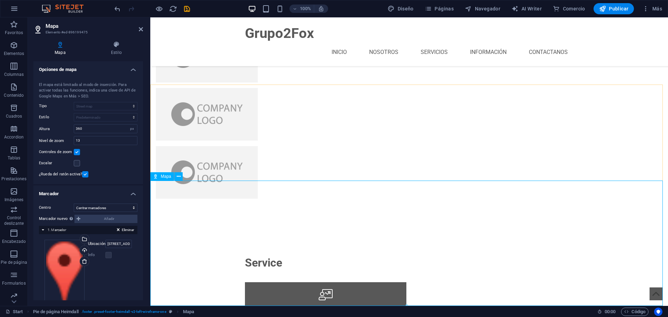
click at [167, 176] on span "Mapa" at bounding box center [166, 176] width 10 height 4
click at [179, 176] on icon at bounding box center [179, 176] width 4 height 7
click at [142, 30] on icon at bounding box center [141, 29] width 4 height 6
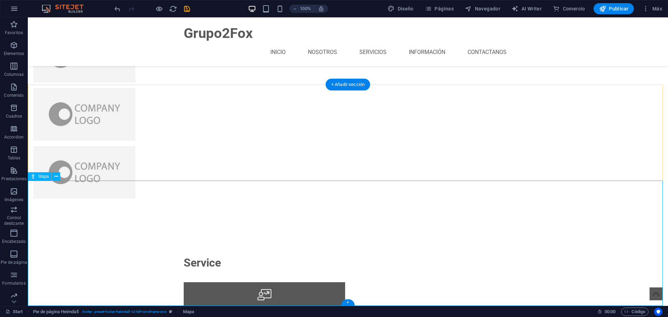
select select "1"
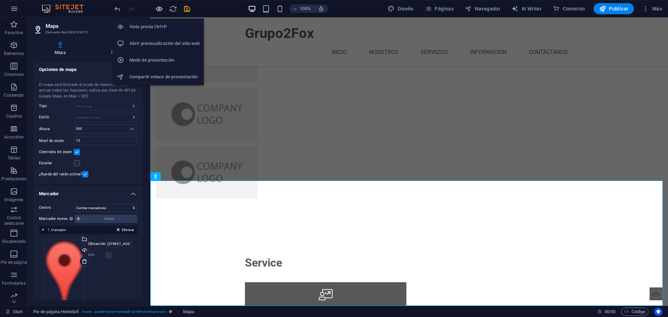
click at [159, 9] on icon "button" at bounding box center [159, 9] width 8 height 8
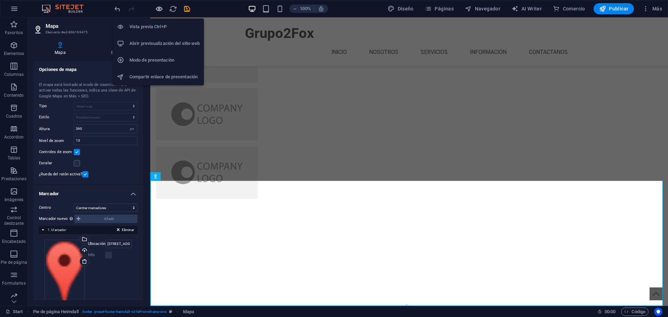
scroll to position [1740, 0]
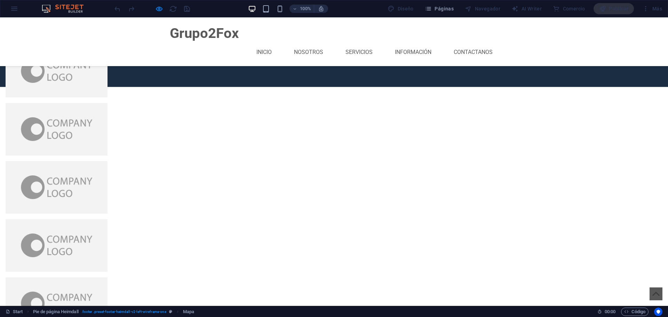
drag, startPoint x: 293, startPoint y: 257, endPoint x: 305, endPoint y: 141, distance: 117.1
drag, startPoint x: 295, startPoint y: 270, endPoint x: 296, endPoint y: 175, distance: 95.6
drag, startPoint x: 310, startPoint y: 200, endPoint x: 311, endPoint y: 244, distance: 44.2
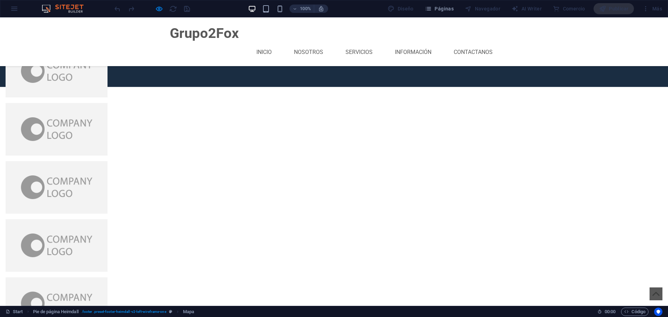
drag, startPoint x: 271, startPoint y: 211, endPoint x: 314, endPoint y: 261, distance: 66.3
drag, startPoint x: 240, startPoint y: 259, endPoint x: 289, endPoint y: 188, distance: 86.0
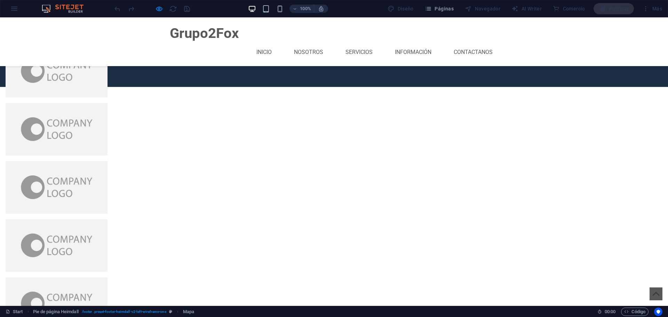
drag, startPoint x: 274, startPoint y: 243, endPoint x: 244, endPoint y: 233, distance: 31.4
drag, startPoint x: 207, startPoint y: 208, endPoint x: 171, endPoint y: 168, distance: 53.9
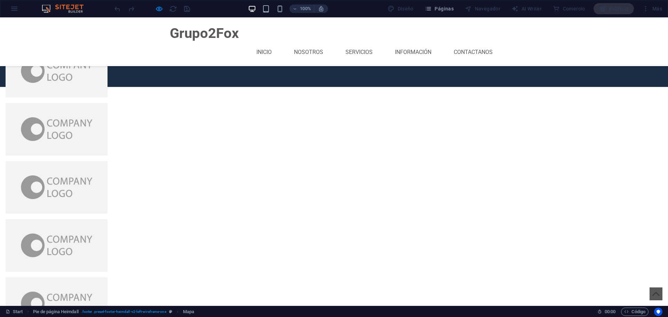
drag, startPoint x: 210, startPoint y: 192, endPoint x: 288, endPoint y: 289, distance: 124.4
drag, startPoint x: 224, startPoint y: 232, endPoint x: 411, endPoint y: 333, distance: 213.1
click at [411, 316] on html "Skip to main content Grupo2Fox INICIO NOSOTROS SERVICIOS INFORMACIÓN CONTACTANO…" at bounding box center [334, 17] width 668 height 3480
drag, startPoint x: 393, startPoint y: 245, endPoint x: 333, endPoint y: 253, distance: 61.0
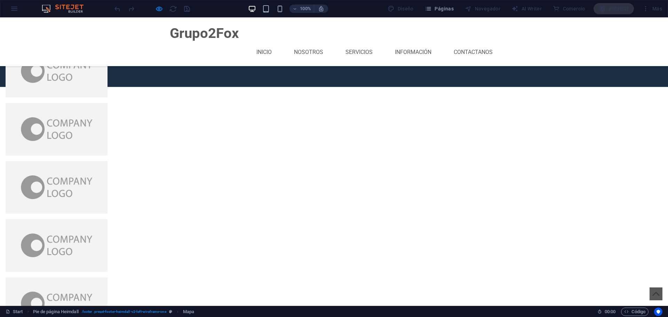
drag, startPoint x: 368, startPoint y: 223, endPoint x: 393, endPoint y: 279, distance: 60.8
drag, startPoint x: 238, startPoint y: 287, endPoint x: 124, endPoint y: 158, distance: 171.9
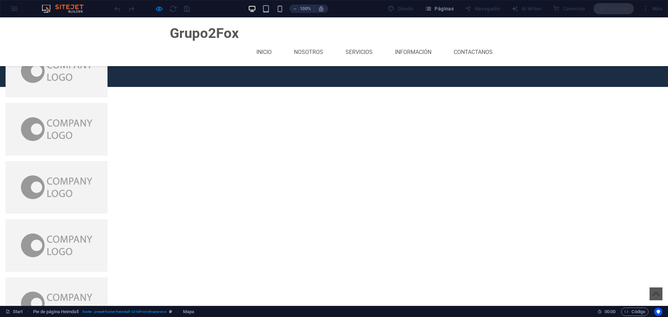
drag, startPoint x: 131, startPoint y: 174, endPoint x: 143, endPoint y: 193, distance: 22.6
drag, startPoint x: 169, startPoint y: 208, endPoint x: 199, endPoint y: 261, distance: 60.6
drag, startPoint x: 245, startPoint y: 219, endPoint x: 259, endPoint y: 281, distance: 63.5
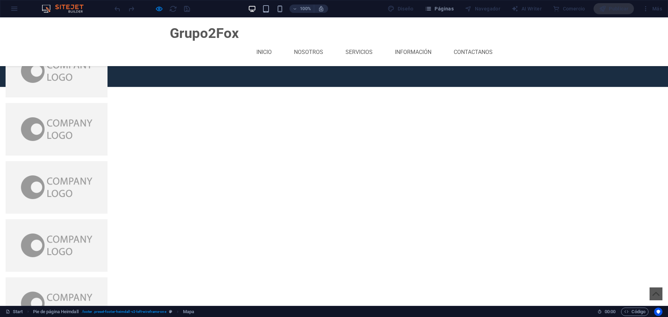
drag, startPoint x: 187, startPoint y: 197, endPoint x: 206, endPoint y: 252, distance: 57.8
drag, startPoint x: 264, startPoint y: 241, endPoint x: 237, endPoint y: 249, distance: 27.9
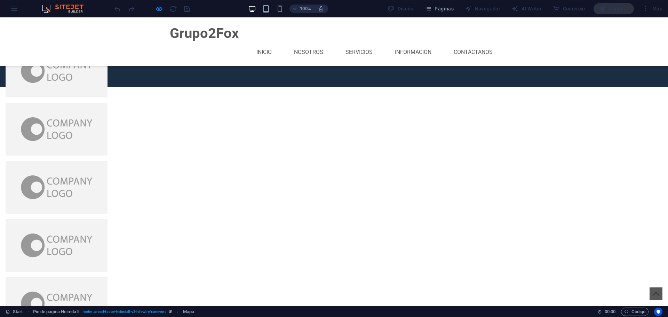
drag, startPoint x: 224, startPoint y: 225, endPoint x: 228, endPoint y: 279, distance: 54.0
drag, startPoint x: 100, startPoint y: 212, endPoint x: 115, endPoint y: 180, distance: 35.2
drag, startPoint x: 232, startPoint y: 279, endPoint x: 376, endPoint y: 319, distance: 148.8
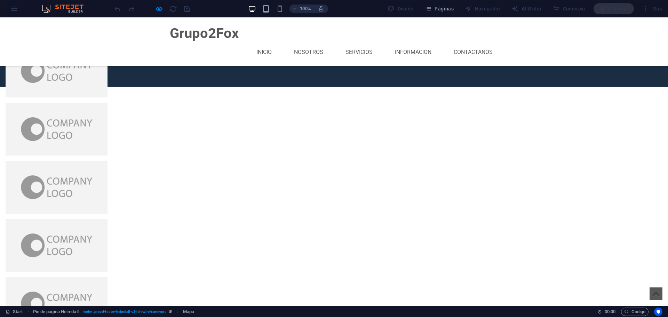
click at [376, 316] on html "Skip to main content Grupo2Fox INICIO NOSOTROS SERVICIOS INFORMACIÓN CONTACTANO…" at bounding box center [334, 17] width 668 height 3480
drag, startPoint x: 363, startPoint y: 244, endPoint x: 358, endPoint y: 327, distance: 82.9
click at [362, 314] on html "Skip to main content Grupo2Fox INICIO NOSOTROS SERVICIOS INFORMACIÓN CONTACTANO…" at bounding box center [334, 17] width 668 height 3480
drag, startPoint x: 235, startPoint y: 207, endPoint x: 257, endPoint y: 290, distance: 85.8
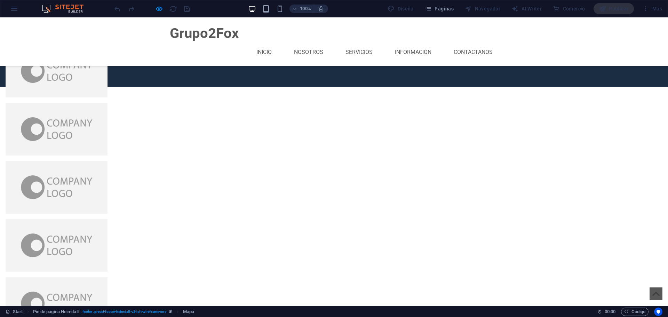
drag, startPoint x: 200, startPoint y: 225, endPoint x: 223, endPoint y: 276, distance: 57.0
drag, startPoint x: 203, startPoint y: 223, endPoint x: 195, endPoint y: 233, distance: 12.6
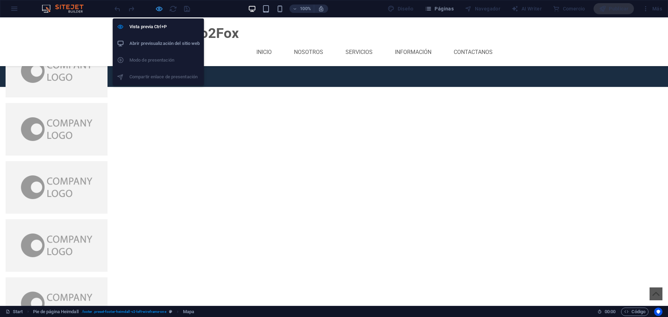
click at [157, 8] on icon "button" at bounding box center [159, 9] width 8 height 8
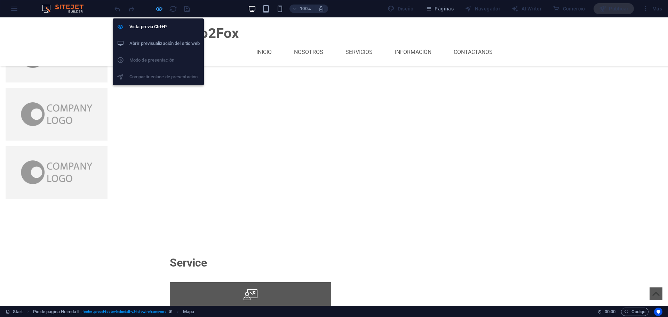
select select "1"
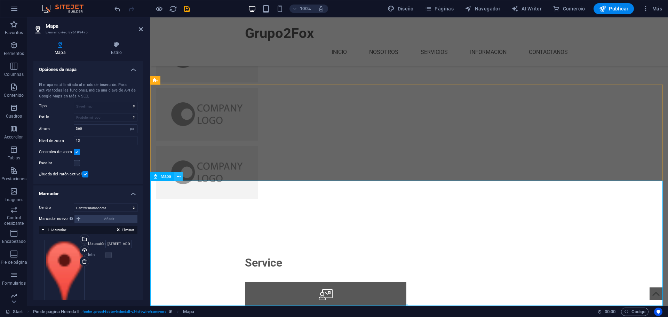
click at [175, 176] on button at bounding box center [178, 176] width 8 height 8
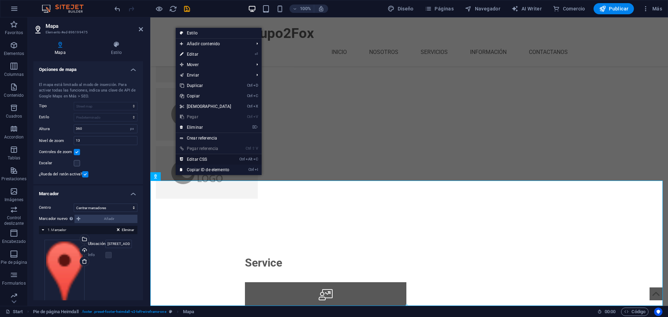
click at [218, 161] on link "Ctrl Alt C Editar CSS" at bounding box center [206, 159] width 60 height 10
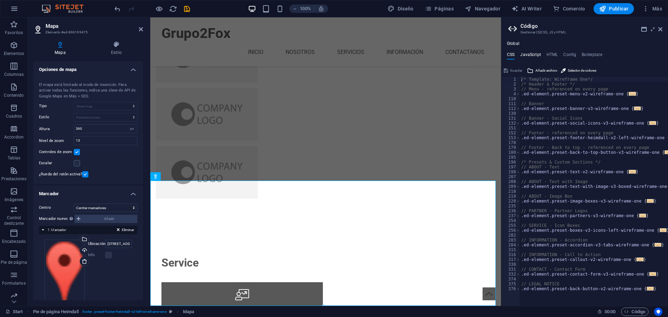
click at [530, 54] on h4 "JavaScript" at bounding box center [530, 56] width 21 height 8
type textarea "/* JS for preset "Menu V2" */"
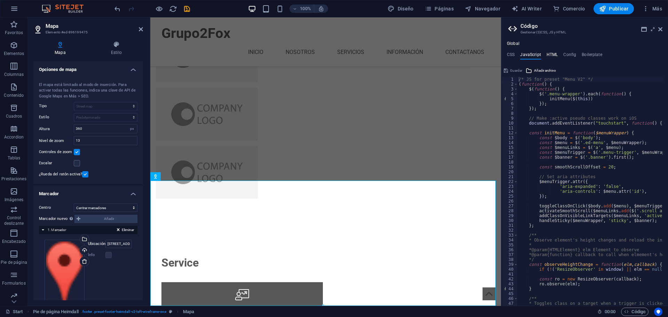
click at [554, 53] on h4 "HTML" at bounding box center [551, 56] width 11 height 8
type textarea "<a href="#main-content" class="wv-link-content button">Skip to main content</a>"
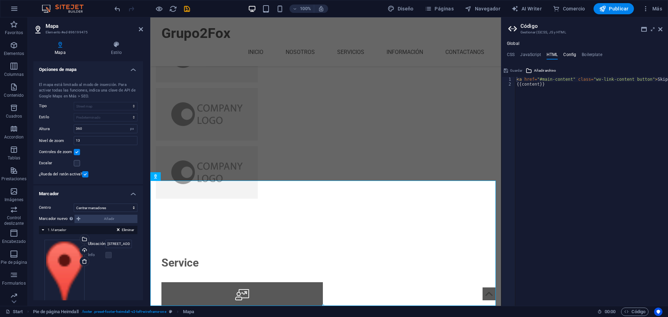
click at [570, 53] on h4 "Config" at bounding box center [569, 56] width 13 height 8
type textarea "$color-background: #ffffff;"
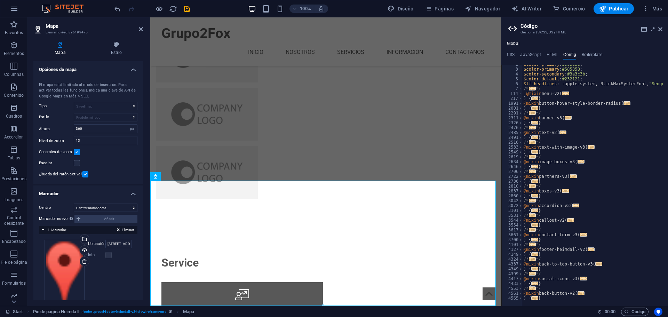
scroll to position [0, 0]
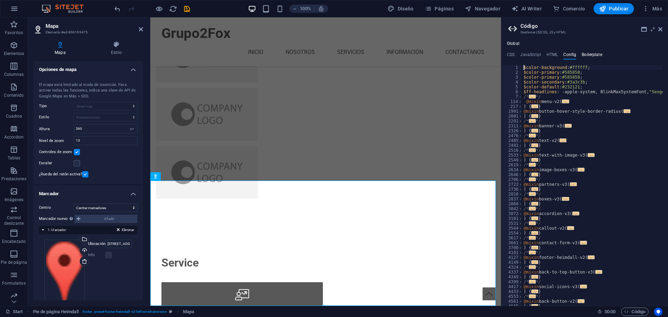
click at [591, 54] on h4 "Boilerplate" at bounding box center [591, 56] width 21 height 8
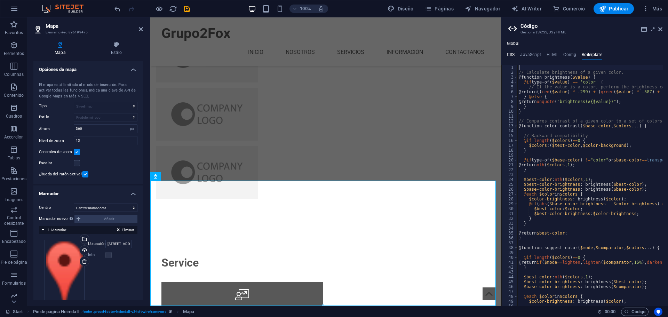
click at [513, 54] on h4 "CSS" at bounding box center [511, 56] width 8 height 8
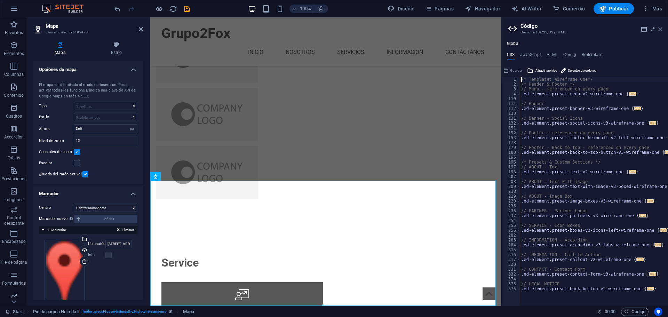
click at [661, 27] on icon at bounding box center [660, 29] width 4 height 6
